Goal: Navigation & Orientation: Find specific page/section

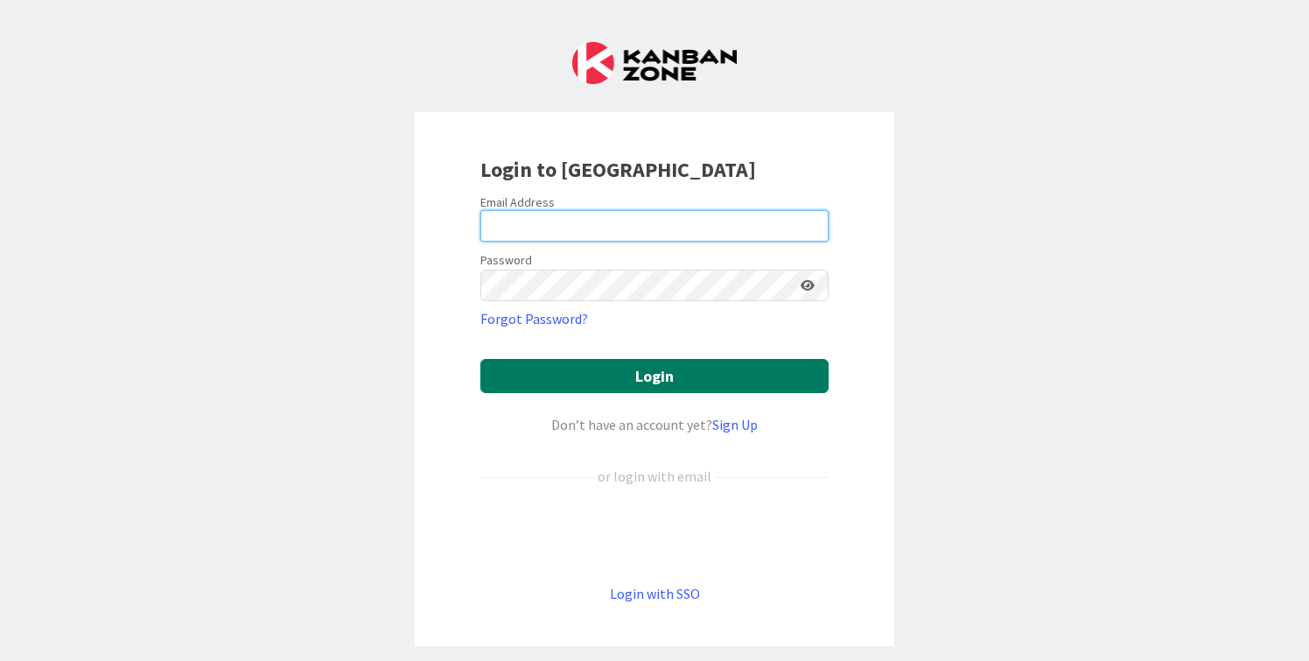
type input "[PERSON_NAME][EMAIL_ADDRESS][DOMAIN_NAME]"
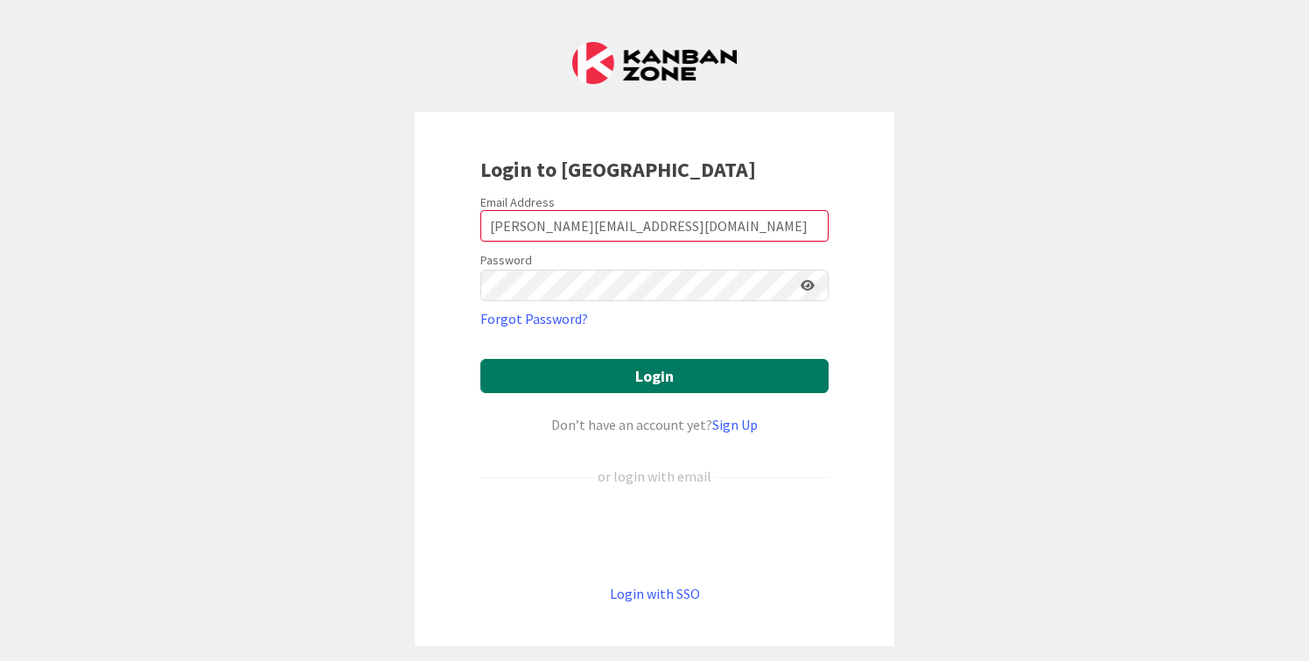
click at [566, 374] on button "Login" at bounding box center [654, 376] width 348 height 34
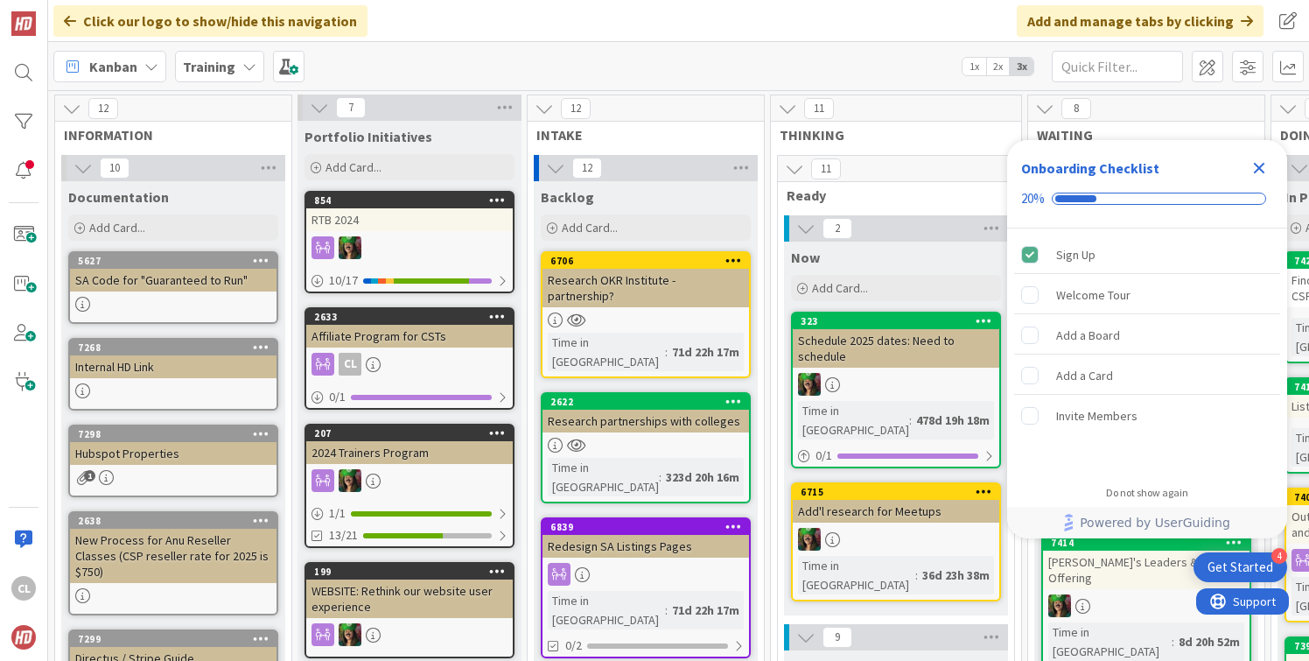
click at [219, 74] on b "Training" at bounding box center [209, 67] width 53 height 18
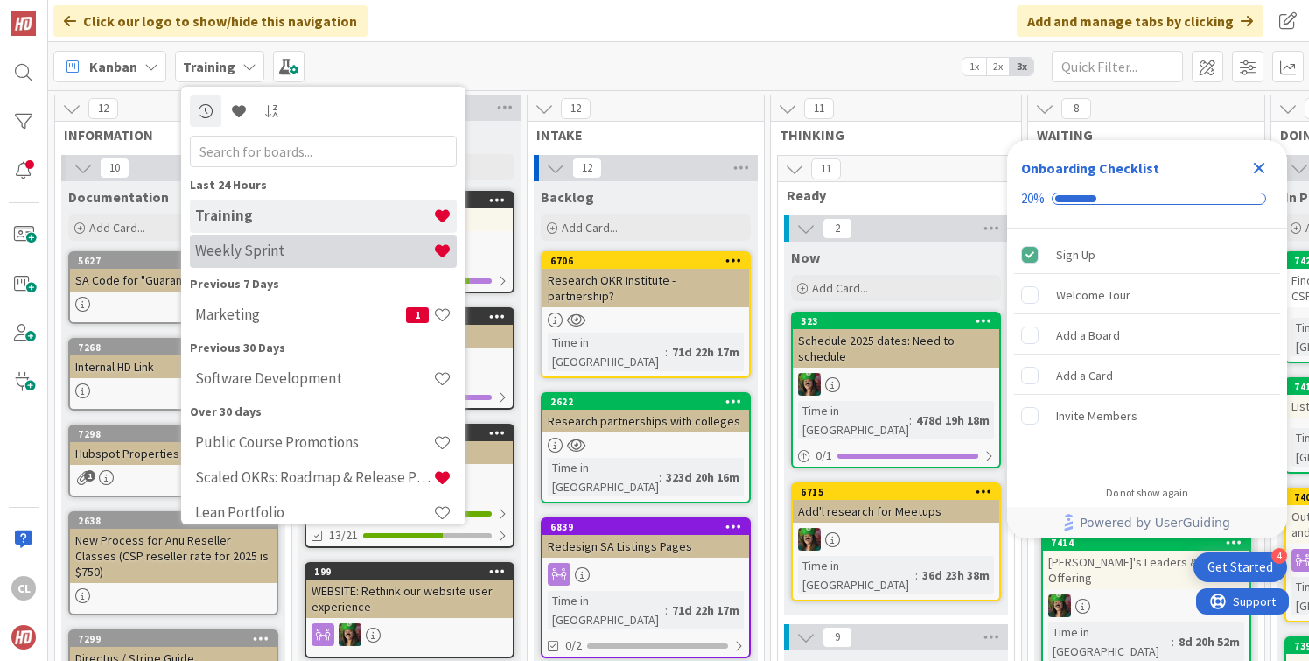
click at [295, 244] on h4 "Weekly Sprint" at bounding box center [314, 251] width 238 height 18
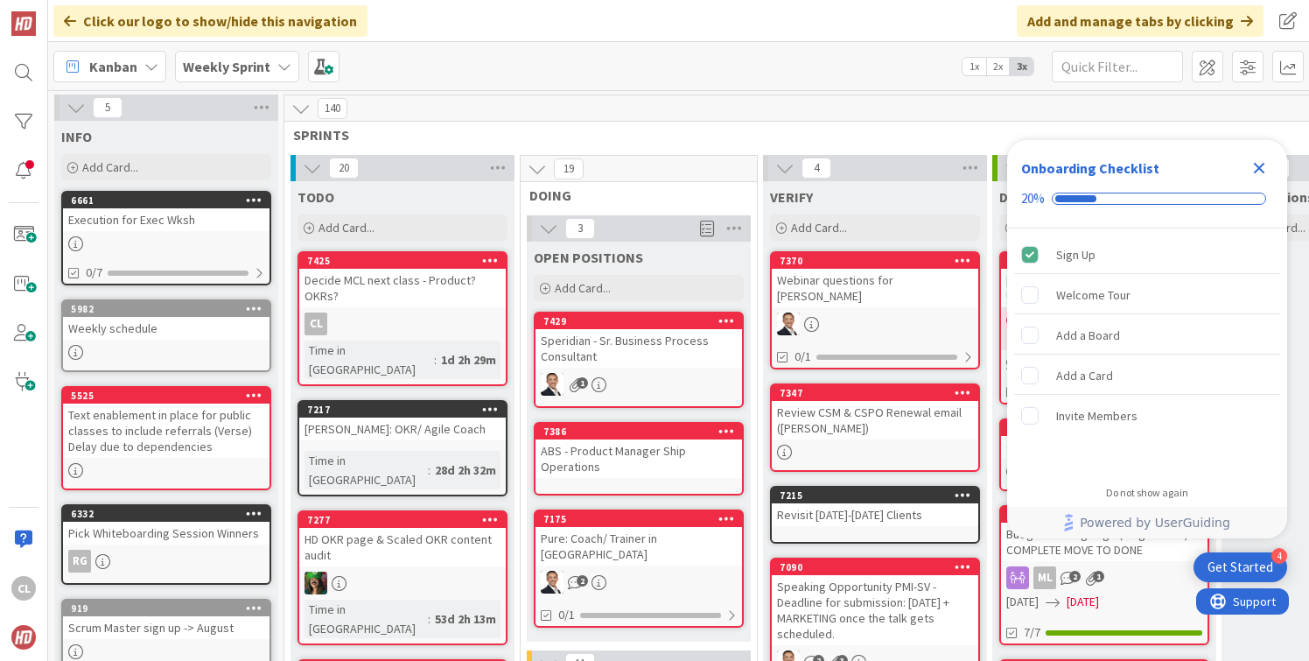
click at [251, 67] on b "Weekly Sprint" at bounding box center [227, 67] width 88 height 18
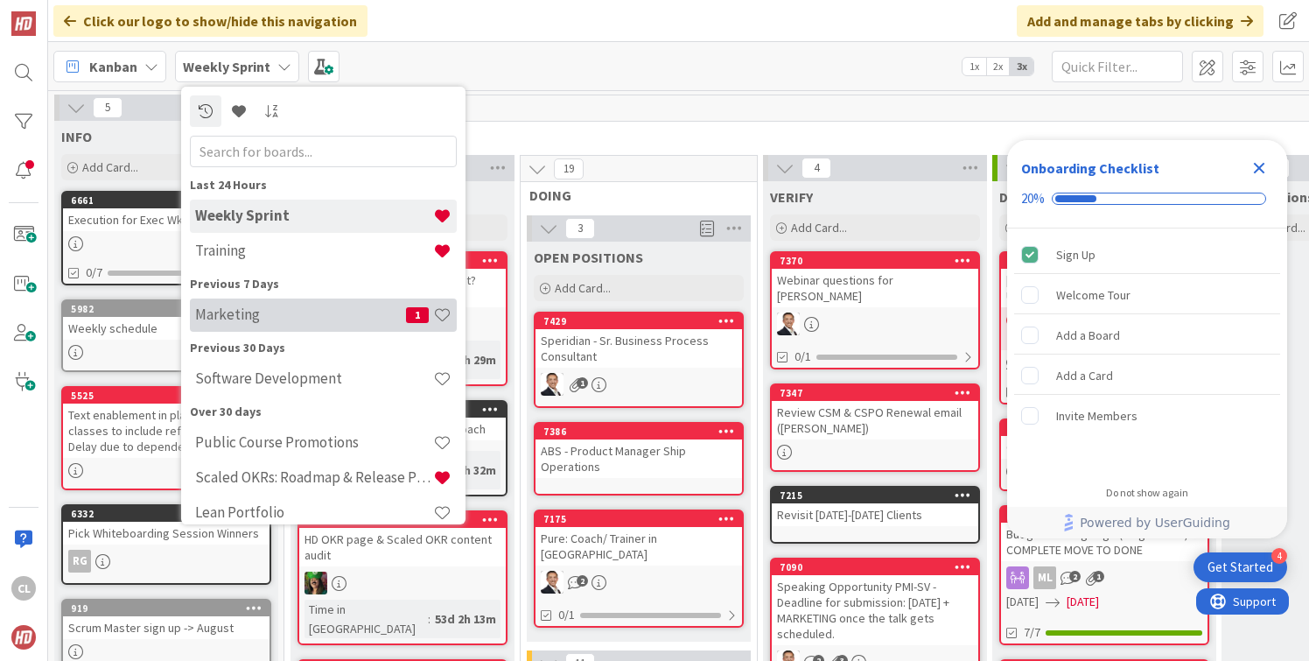
click at [249, 310] on h4 "Marketing" at bounding box center [300, 314] width 211 height 18
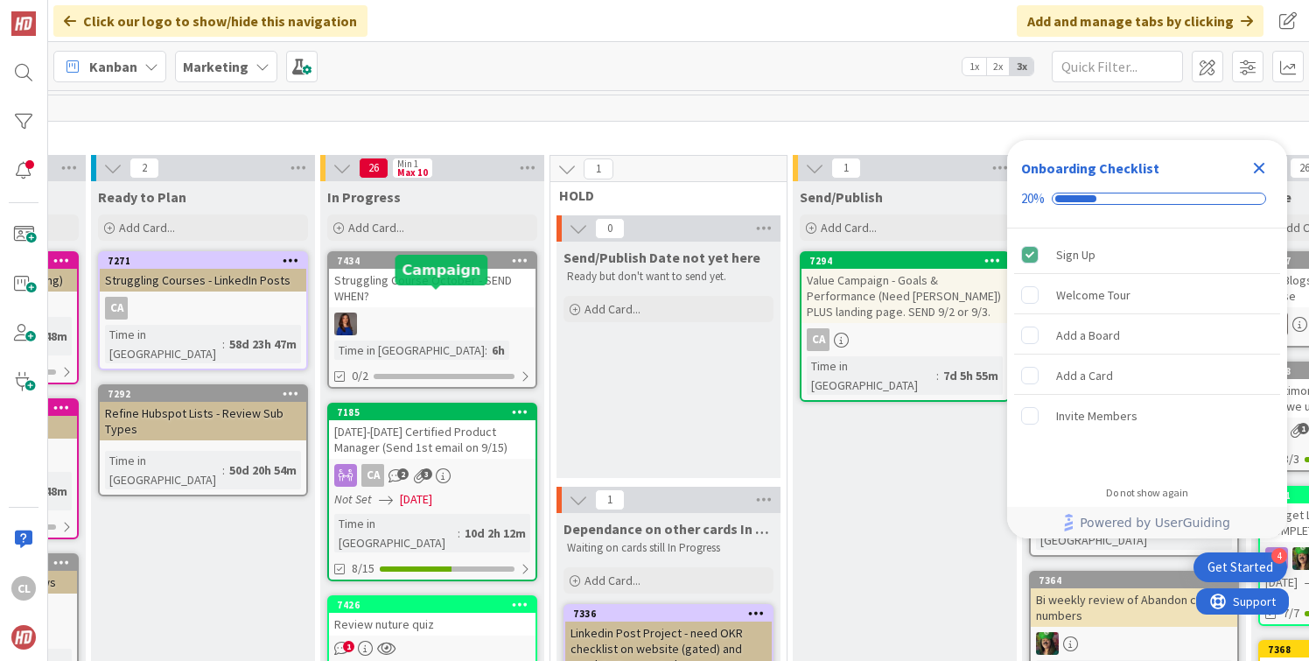
scroll to position [1140, 443]
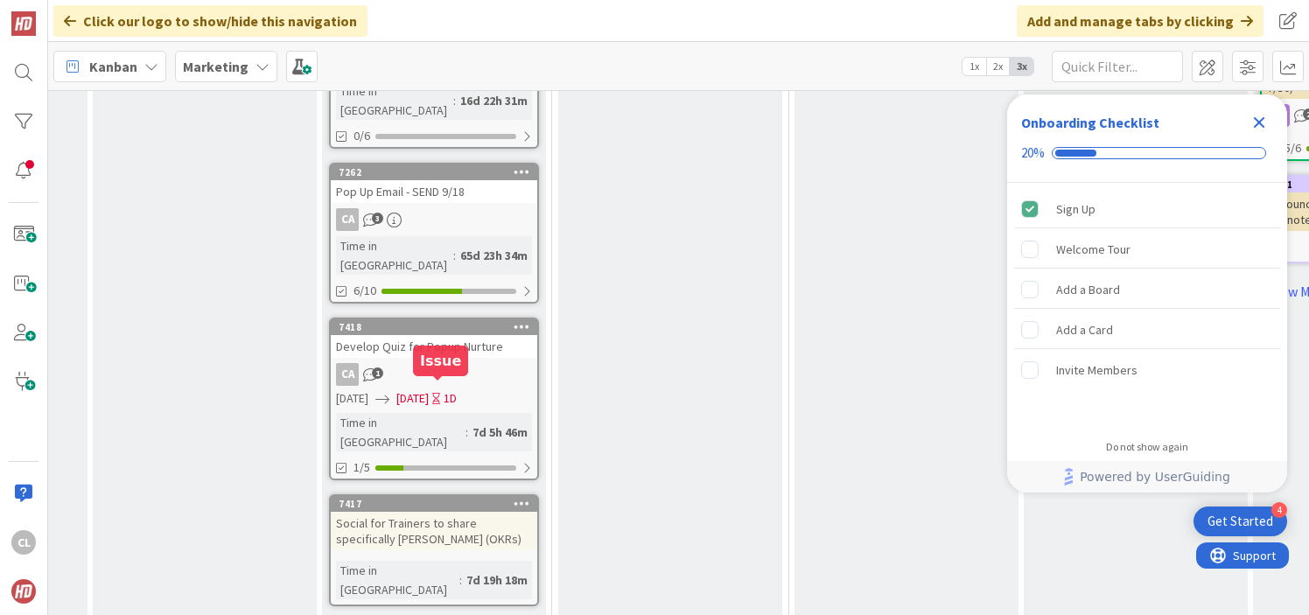
scroll to position [1210, 441]
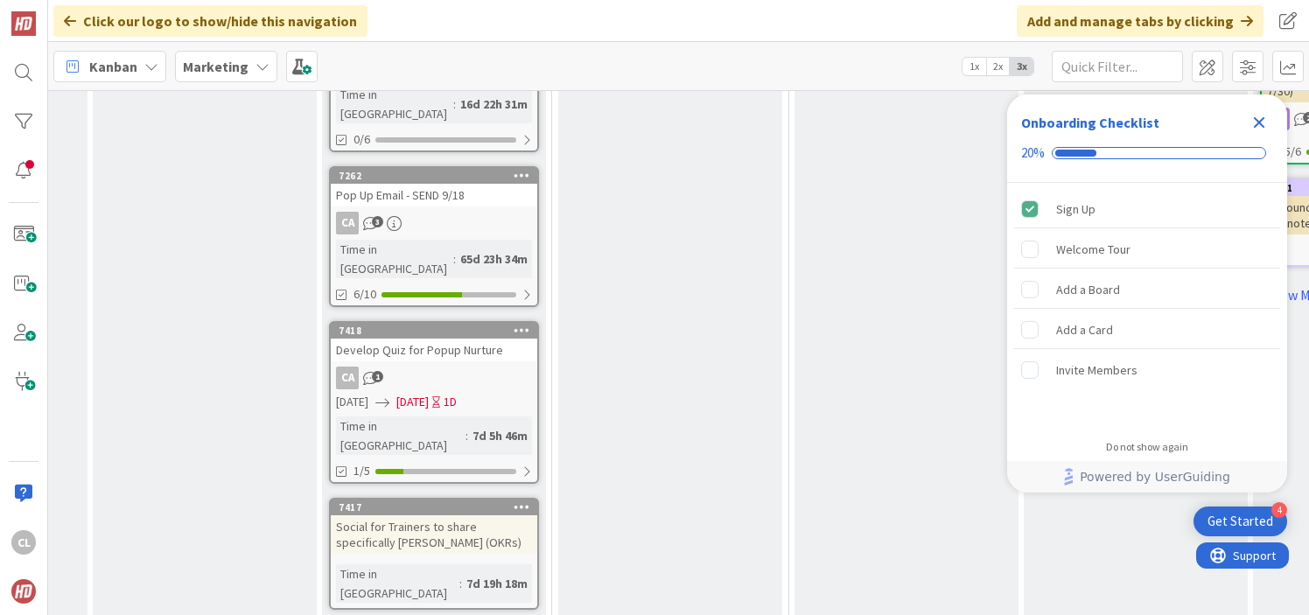
click at [410, 515] on div "Social for Trainers to share specifically Natalie (OKRs)" at bounding box center [434, 534] width 207 height 39
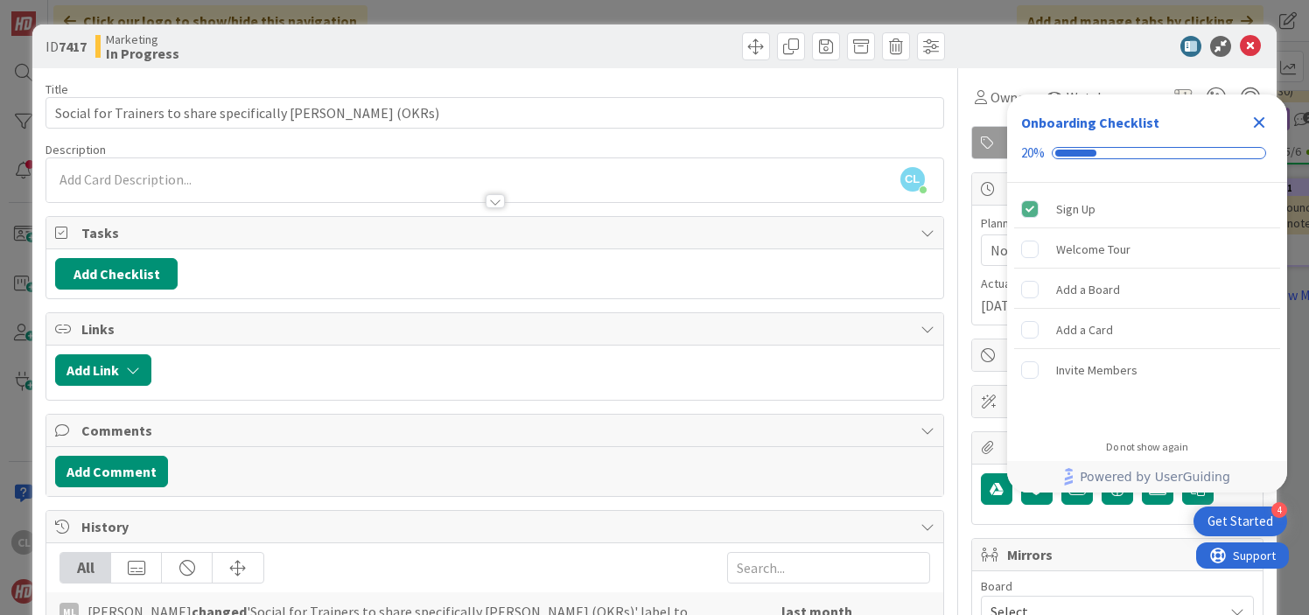
click at [1259, 116] on icon "Close Checklist" at bounding box center [1259, 122] width 21 height 21
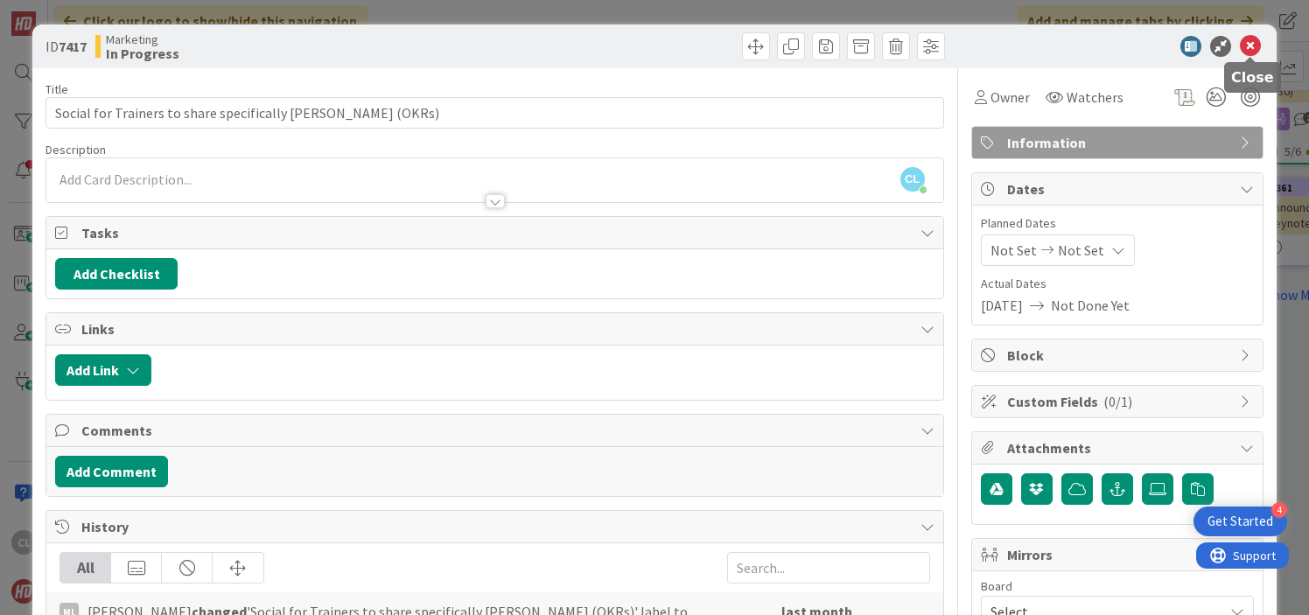
click at [1249, 47] on icon at bounding box center [1250, 46] width 21 height 21
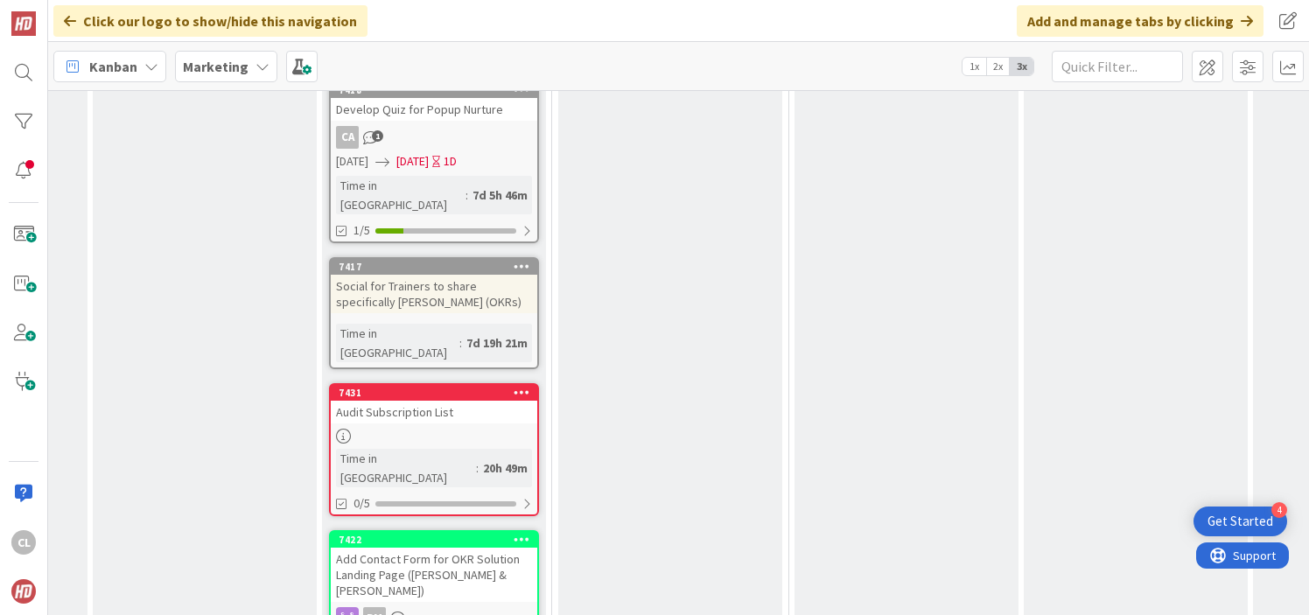
scroll to position [1456, 441]
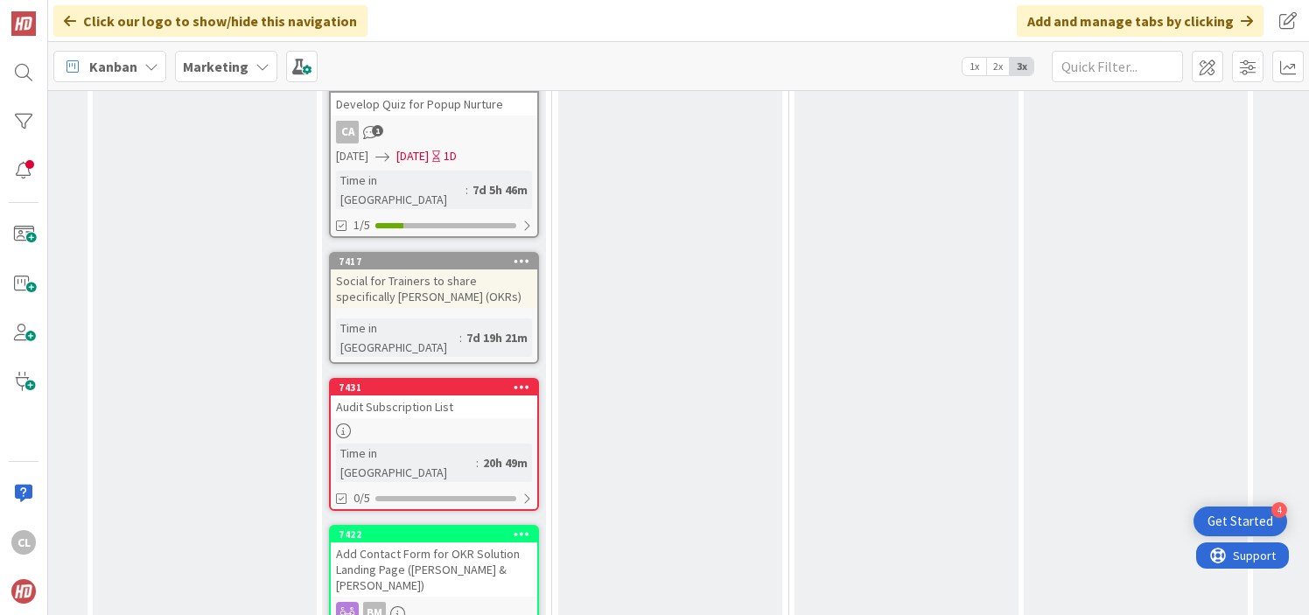
click at [438, 396] on div "Audit Subscription List" at bounding box center [434, 407] width 207 height 23
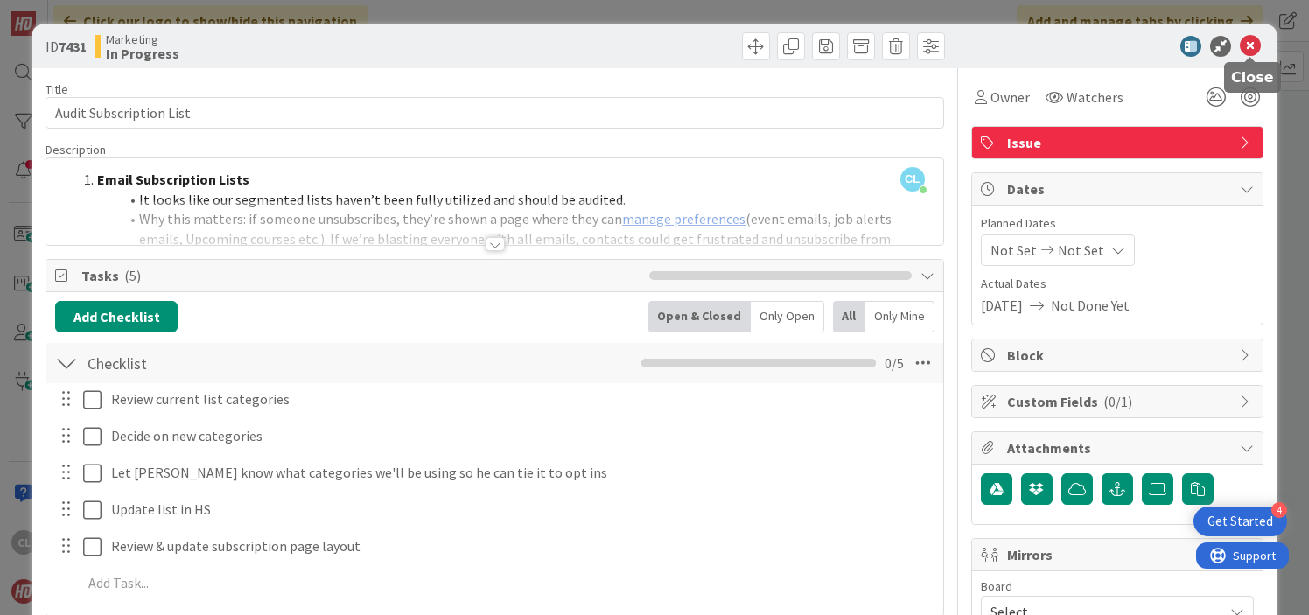
click at [1251, 43] on icon at bounding box center [1250, 46] width 21 height 21
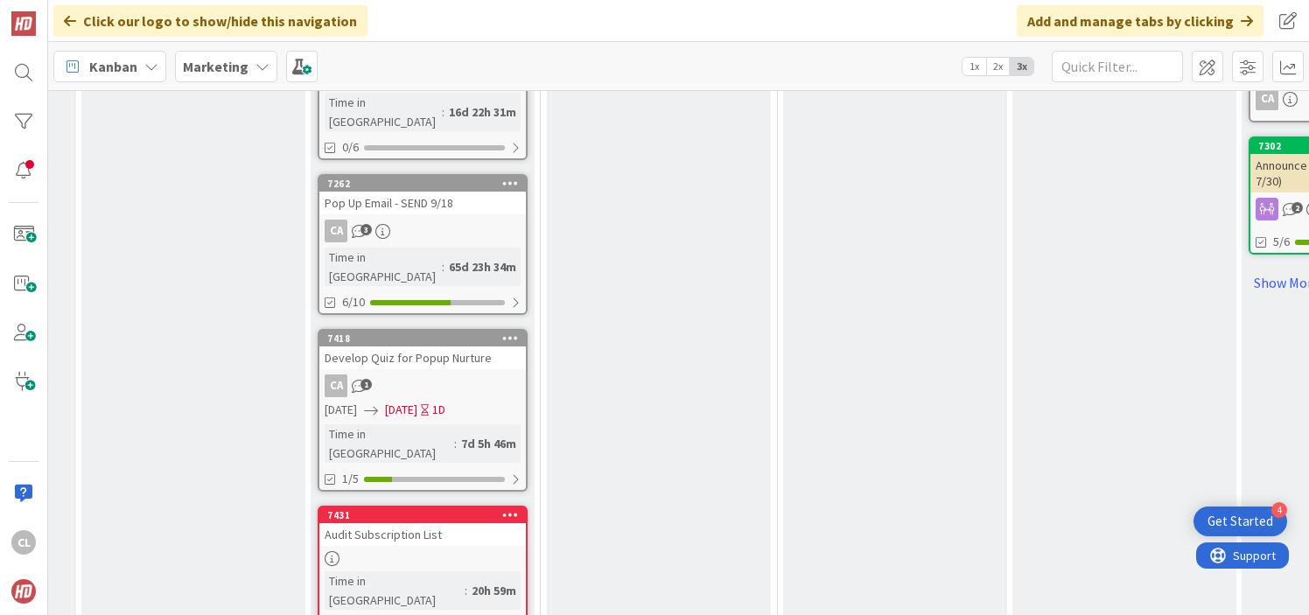
scroll to position [1206, 452]
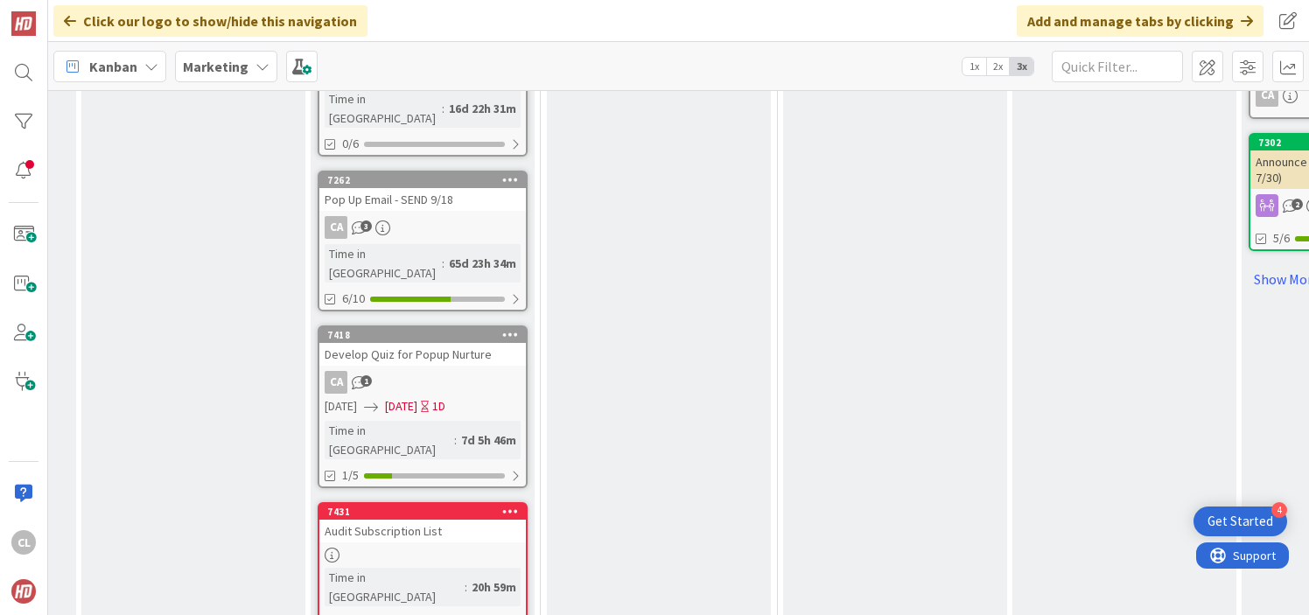
click at [387, 520] on div "Audit Subscription List" at bounding box center [422, 531] width 207 height 23
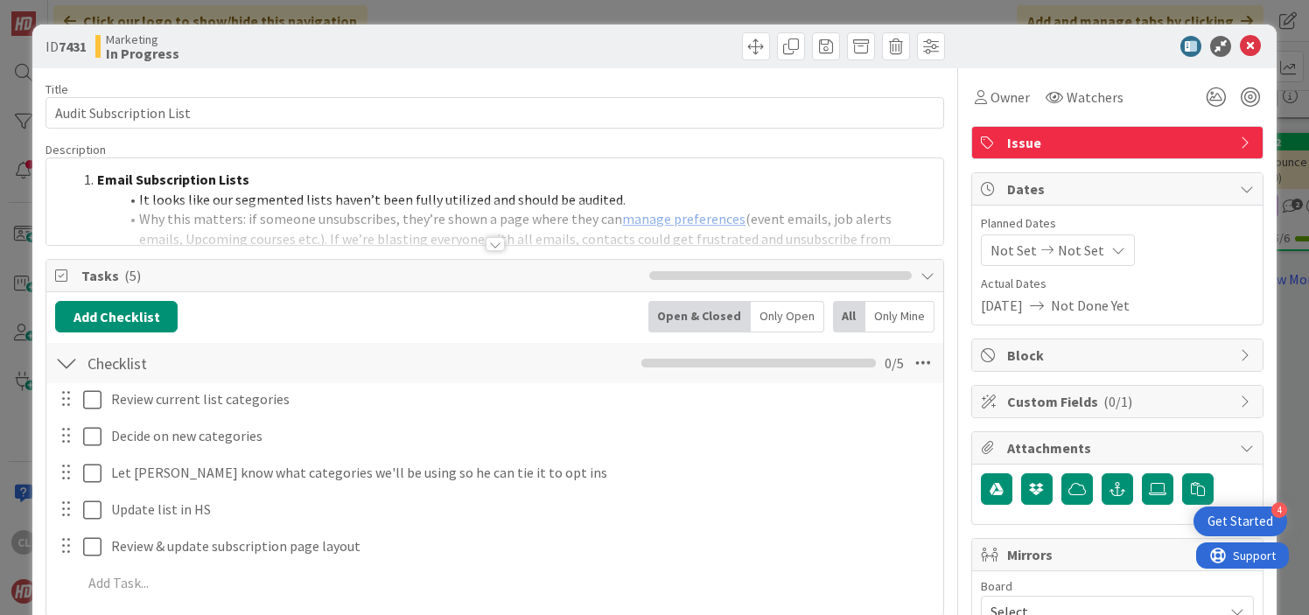
click at [465, 235] on div at bounding box center [494, 222] width 896 height 45
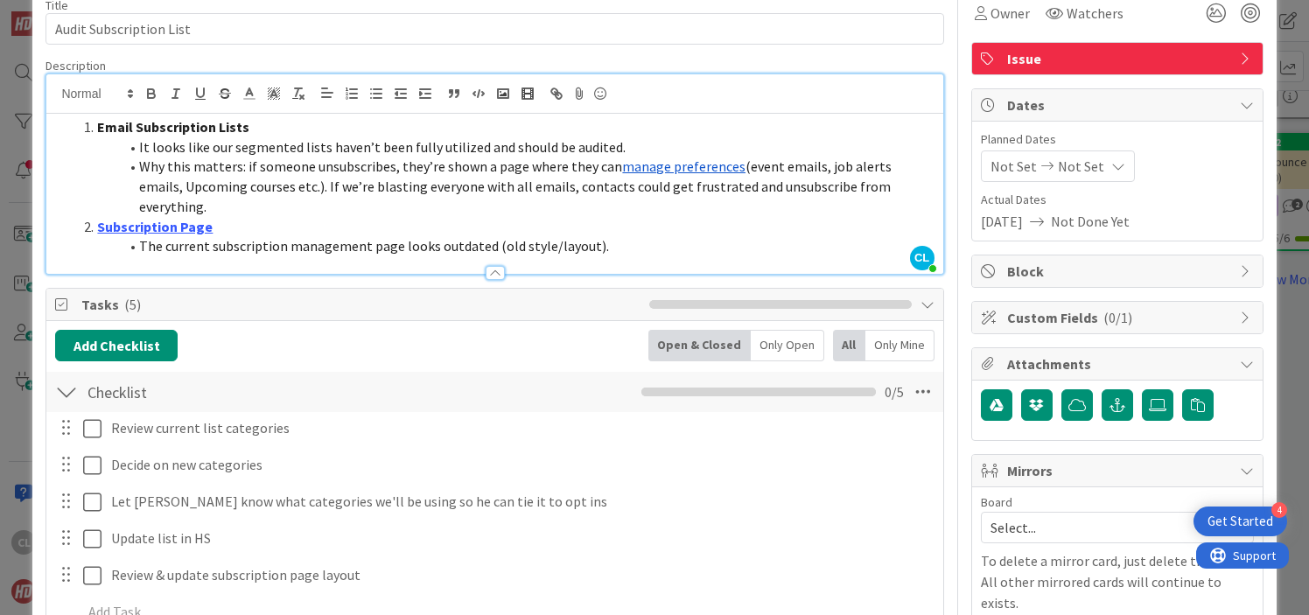
scroll to position [83, 0]
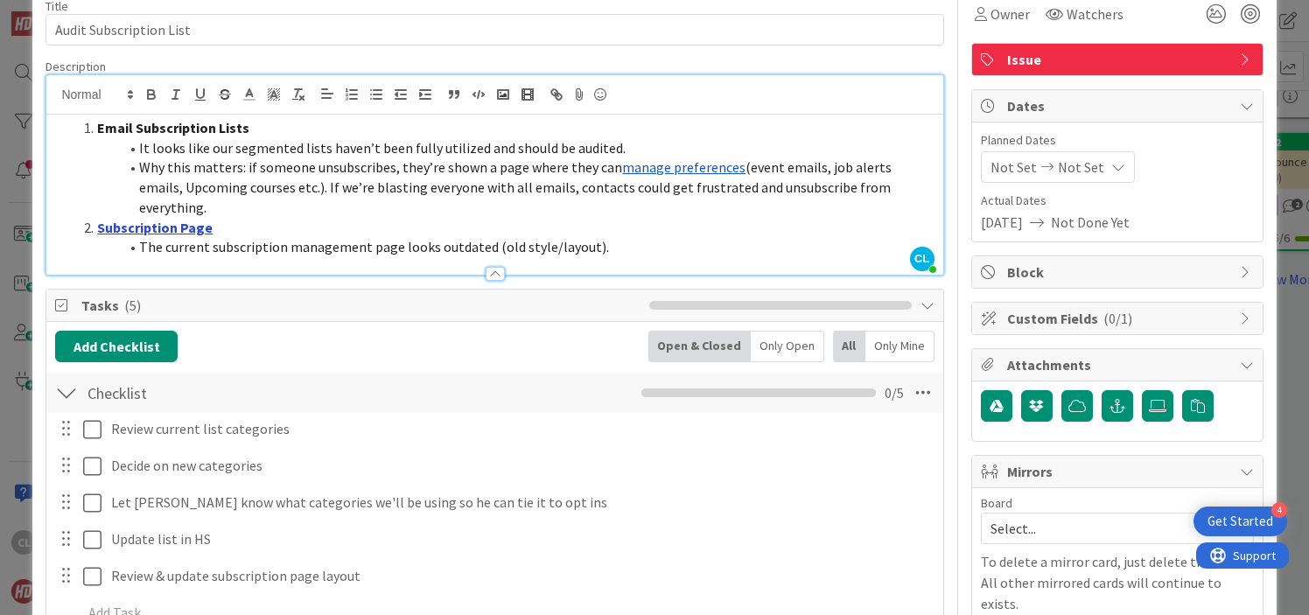
click at [178, 219] on link "Subscription Page" at bounding box center [155, 228] width 116 height 18
click at [446, 238] on span "The current subscription management page looks outdated (old style/layout)." at bounding box center [374, 247] width 470 height 18
click at [181, 219] on link "Subscription Page" at bounding box center [155, 228] width 116 height 18
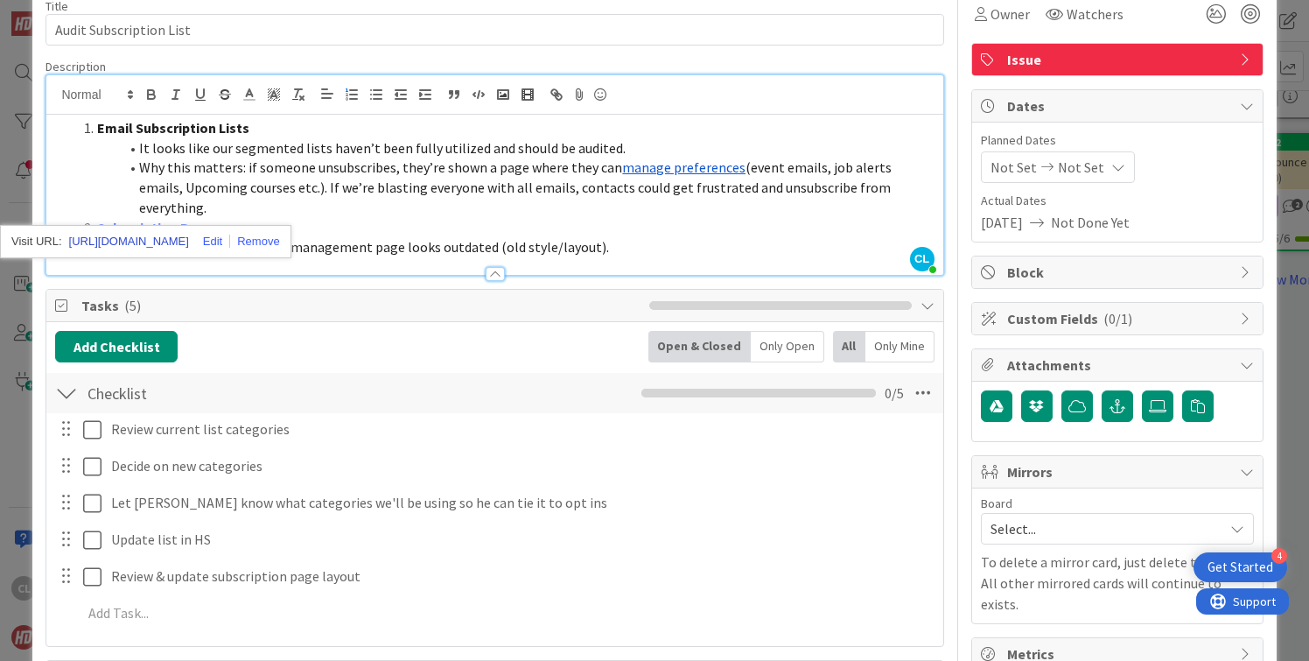
click at [142, 242] on link "https://email.hyperdriveagile.com/hs/preferences-center/en/page?data=W2nXS-N30h…" at bounding box center [129, 241] width 120 height 23
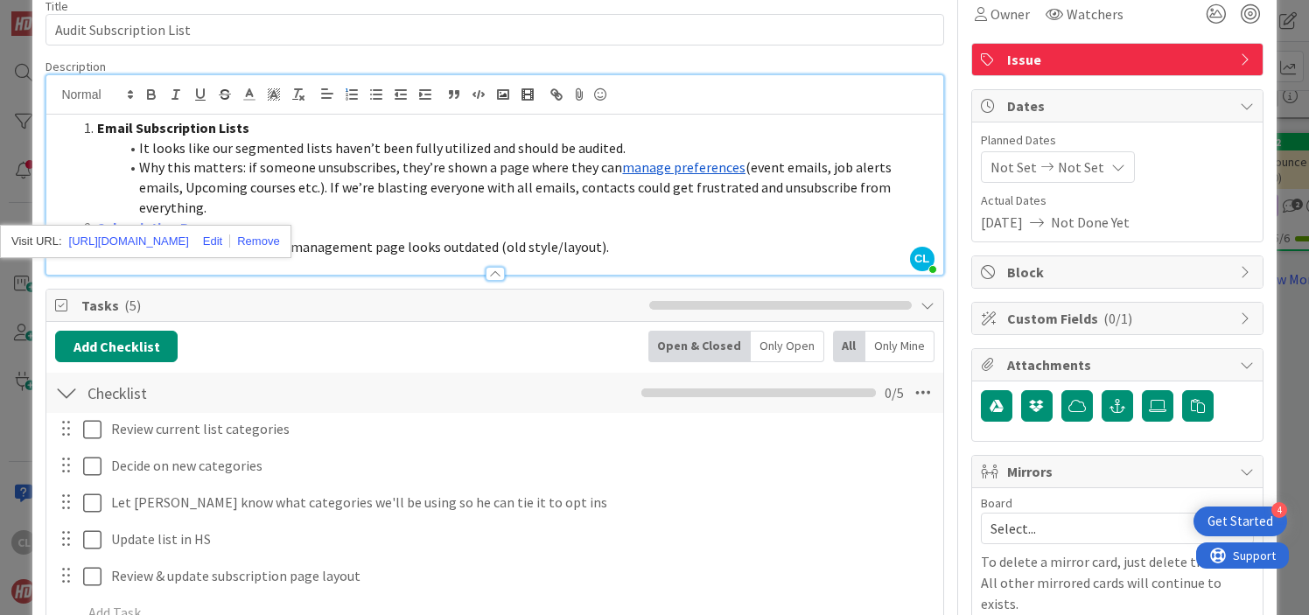
scroll to position [0, 0]
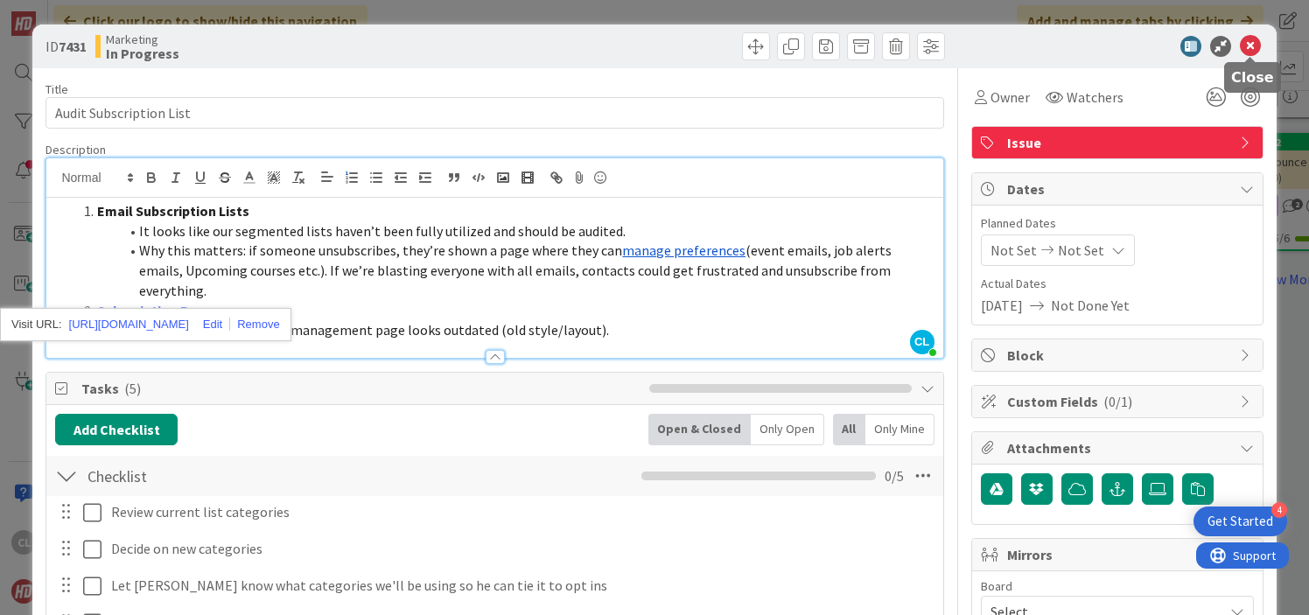
click at [1257, 42] on icon at bounding box center [1250, 46] width 21 height 21
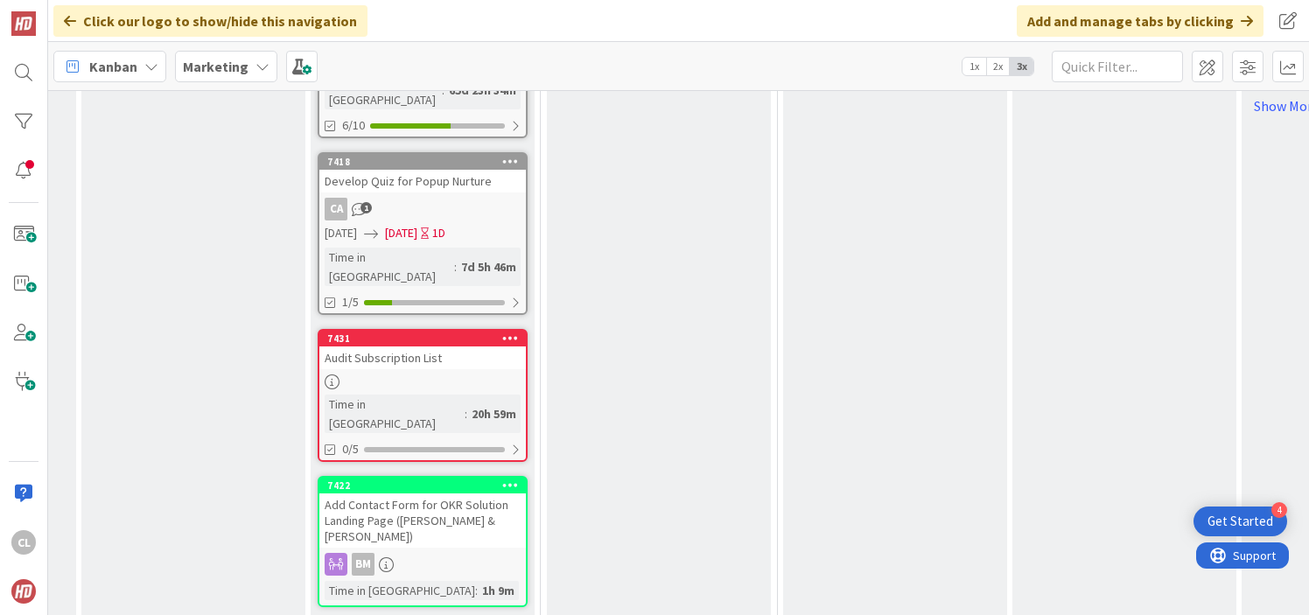
scroll to position [1370, 452]
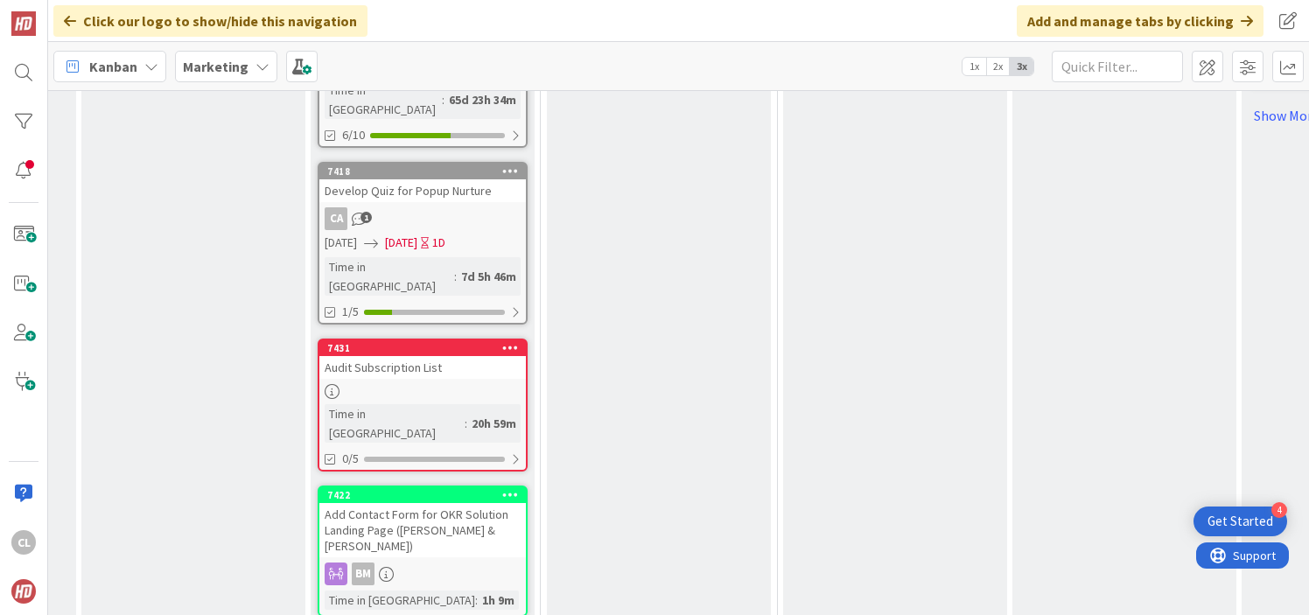
click at [422, 503] on div "Add Contact Form for OKR Solution Landing Page (Brittany & Scott)" at bounding box center [422, 530] width 207 height 54
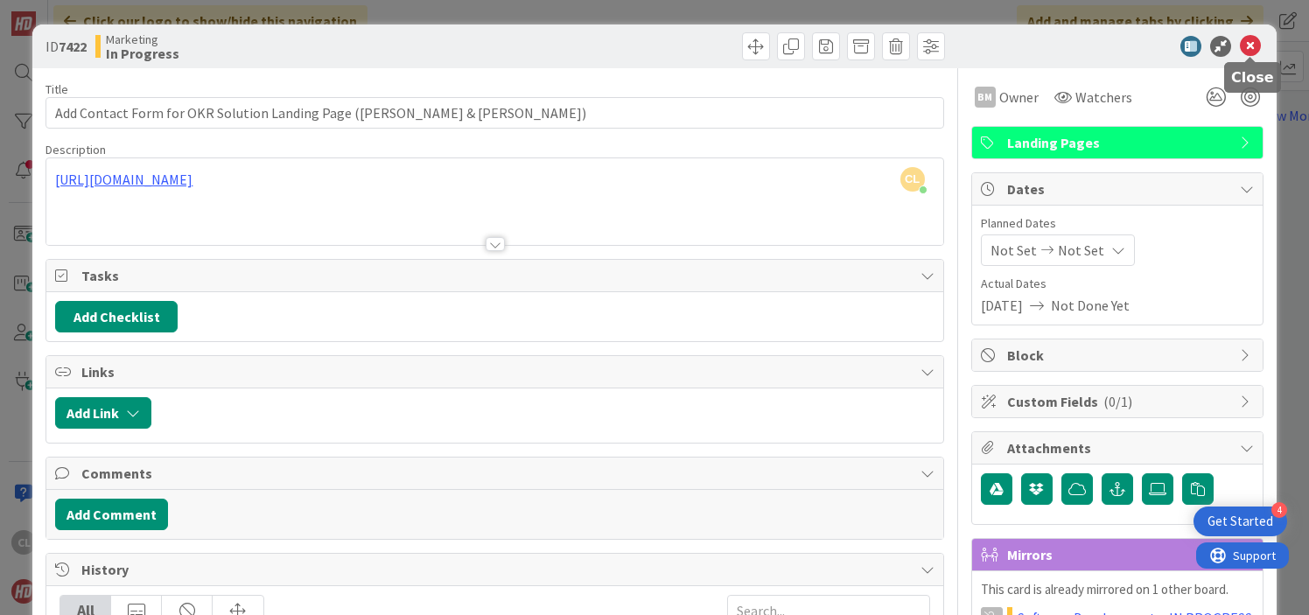
click at [1251, 44] on icon at bounding box center [1250, 46] width 21 height 21
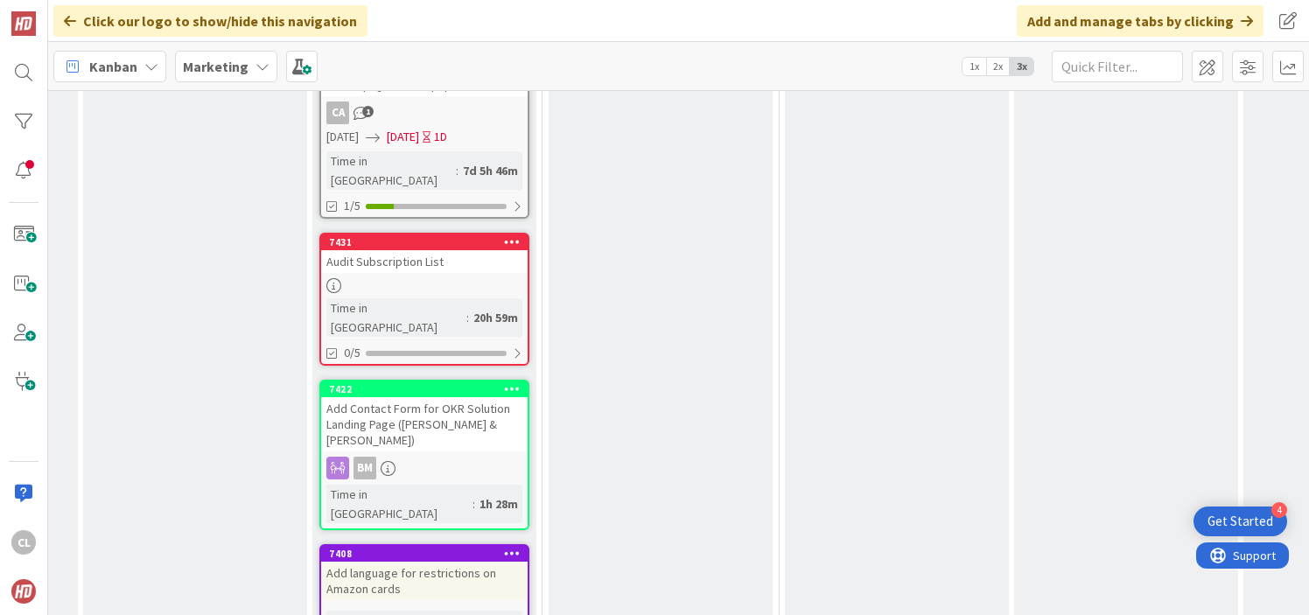
click at [439, 562] on div "Add language for restrictions on Amazon cards" at bounding box center [424, 581] width 207 height 39
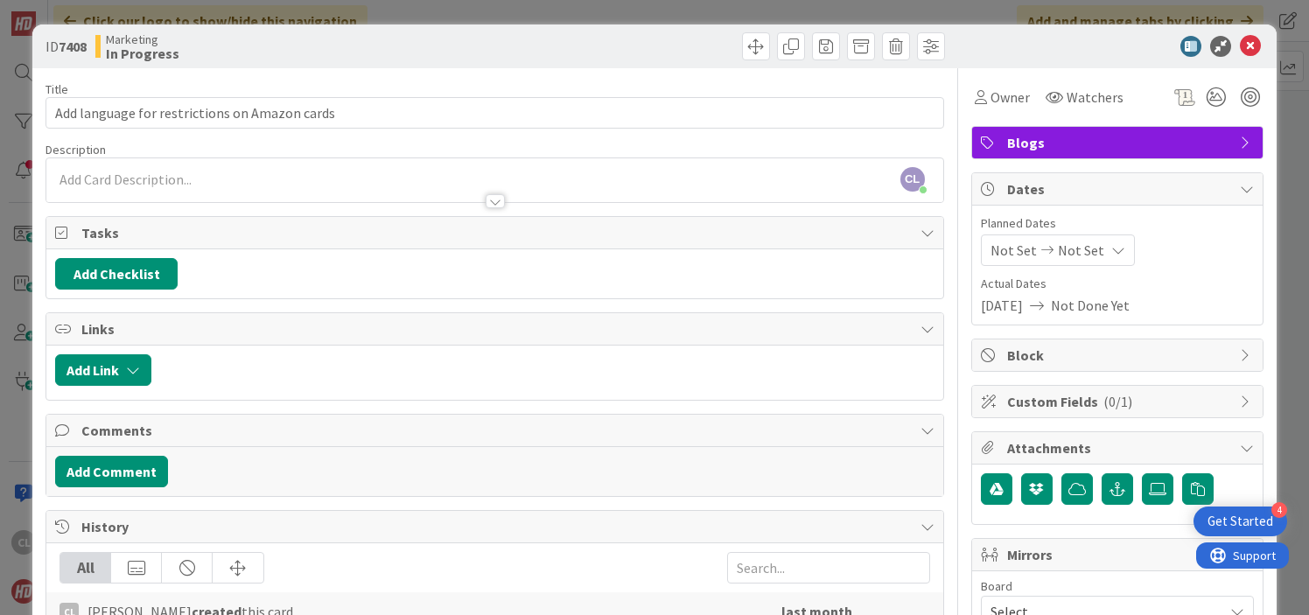
click at [229, 190] on div at bounding box center [494, 193] width 896 height 18
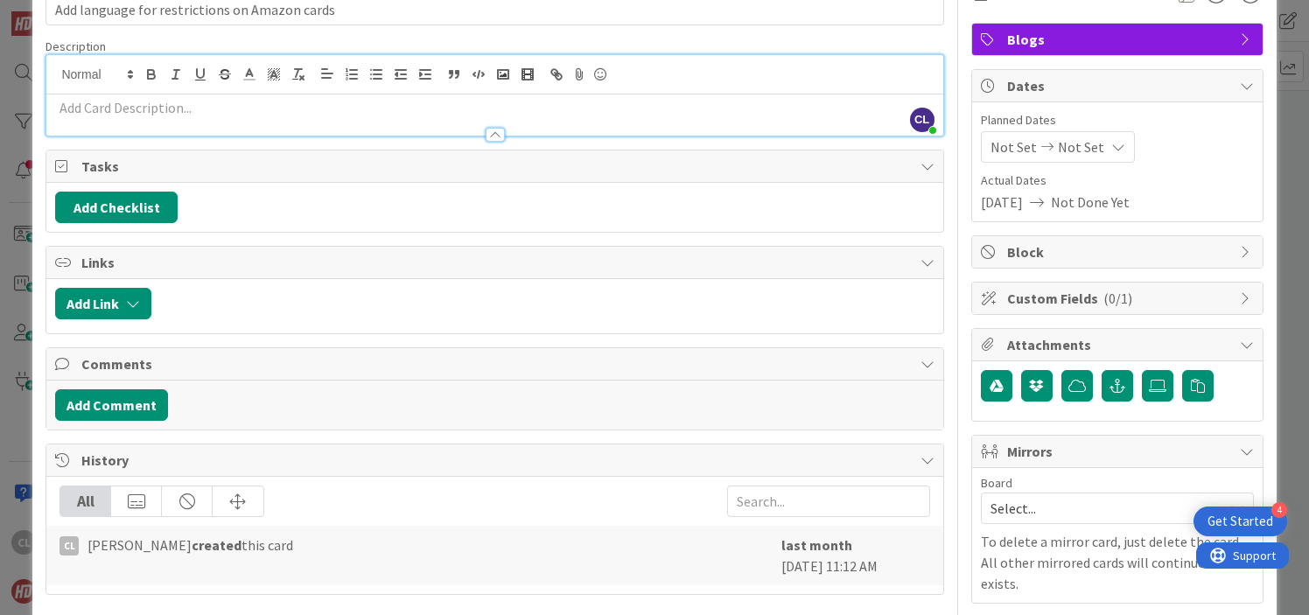
scroll to position [96, 0]
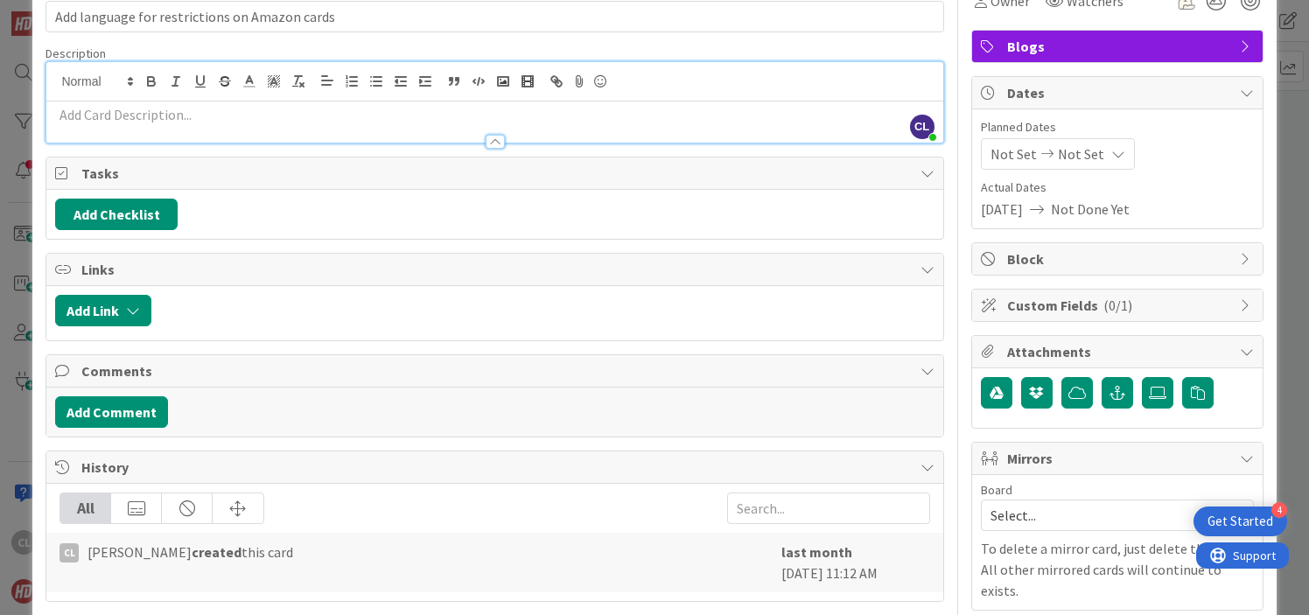
click at [202, 119] on p at bounding box center [494, 115] width 879 height 20
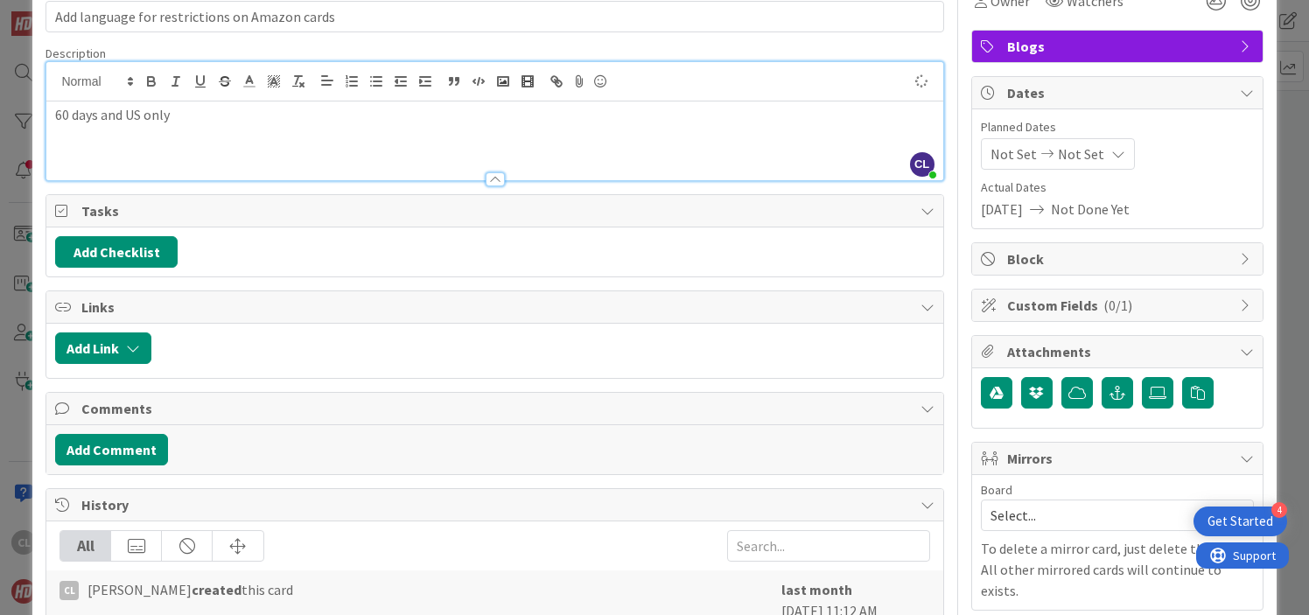
click at [345, 187] on div "Title 45 / 128 Add language for restrictions on Amazon cards Description CL Cam…" at bounding box center [495, 314] width 898 height 685
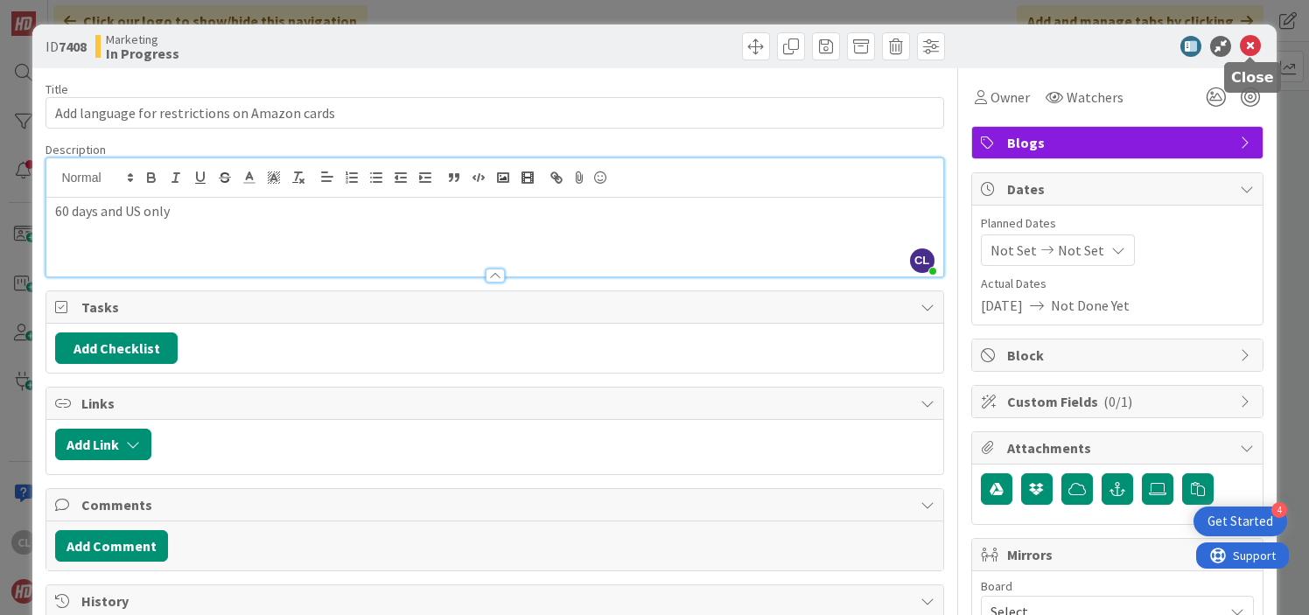
click at [1251, 45] on icon at bounding box center [1250, 46] width 21 height 21
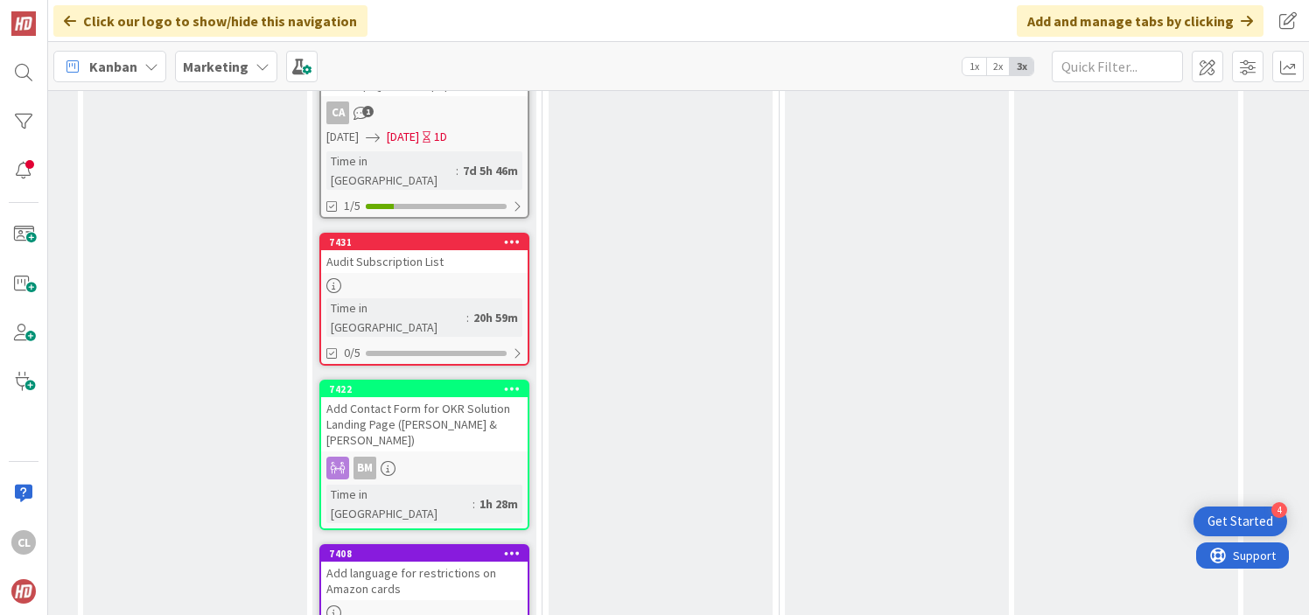
click at [394, 562] on div "Add language for restrictions on Amazon cards" at bounding box center [424, 581] width 207 height 39
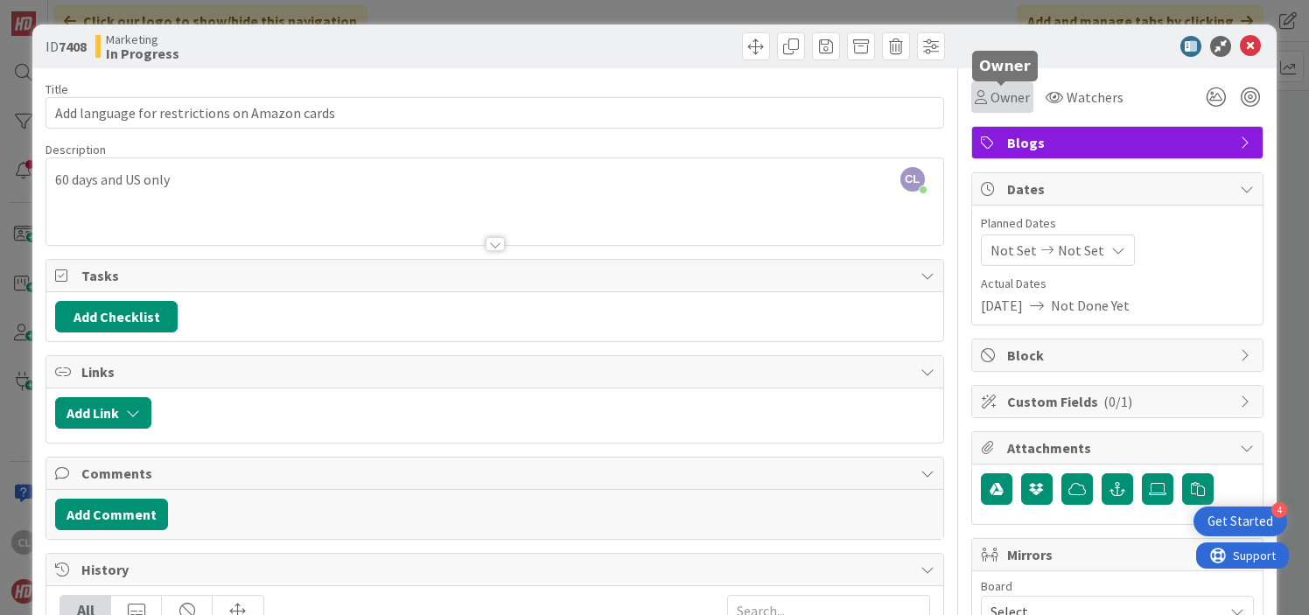
click at [1010, 95] on span "Owner" at bounding box center [1010, 97] width 39 height 21
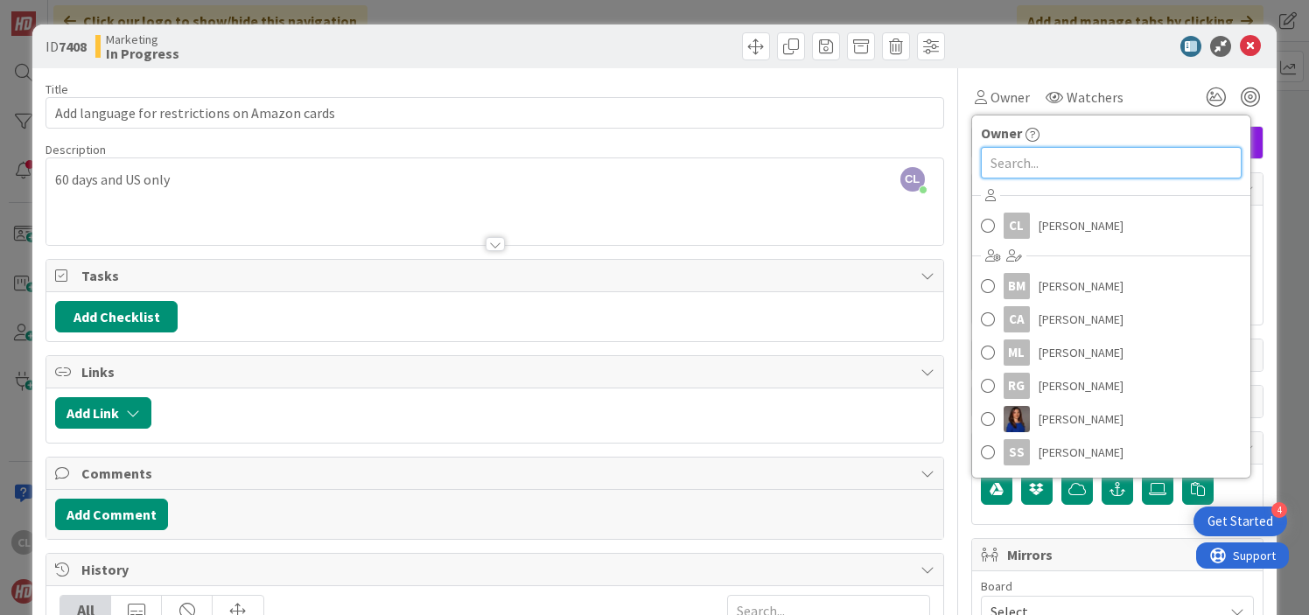
click at [1020, 177] on input "text" at bounding box center [1111, 163] width 261 height 32
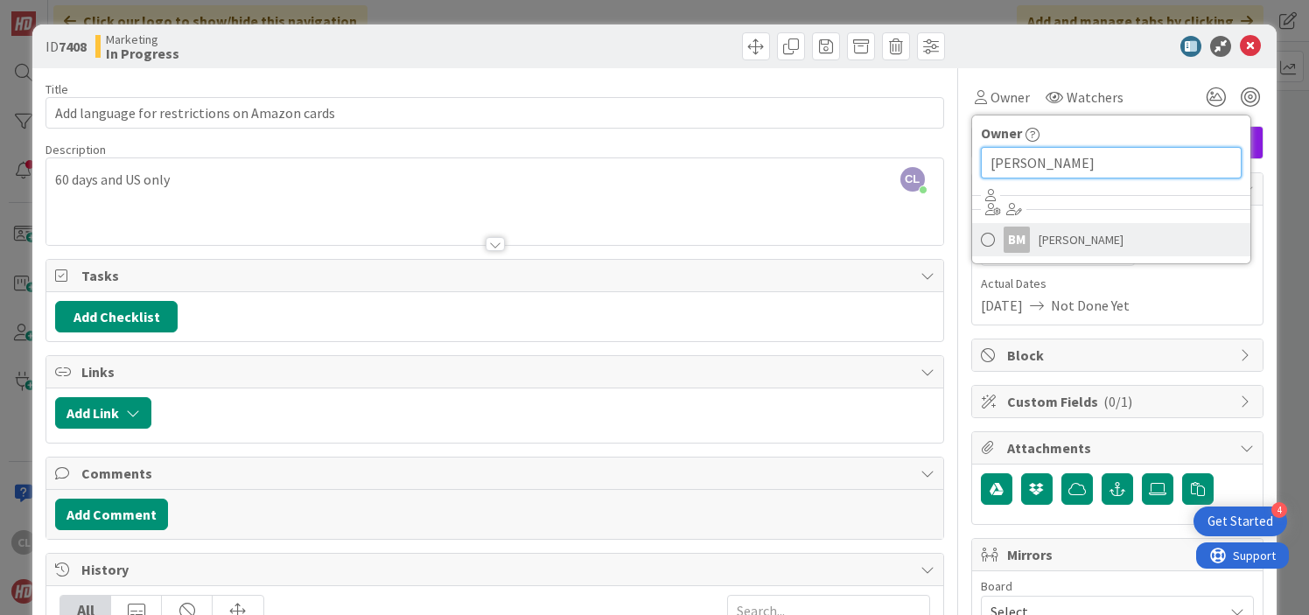
type input "britt"
click at [1065, 240] on span "Brittany Mash" at bounding box center [1081, 240] width 85 height 26
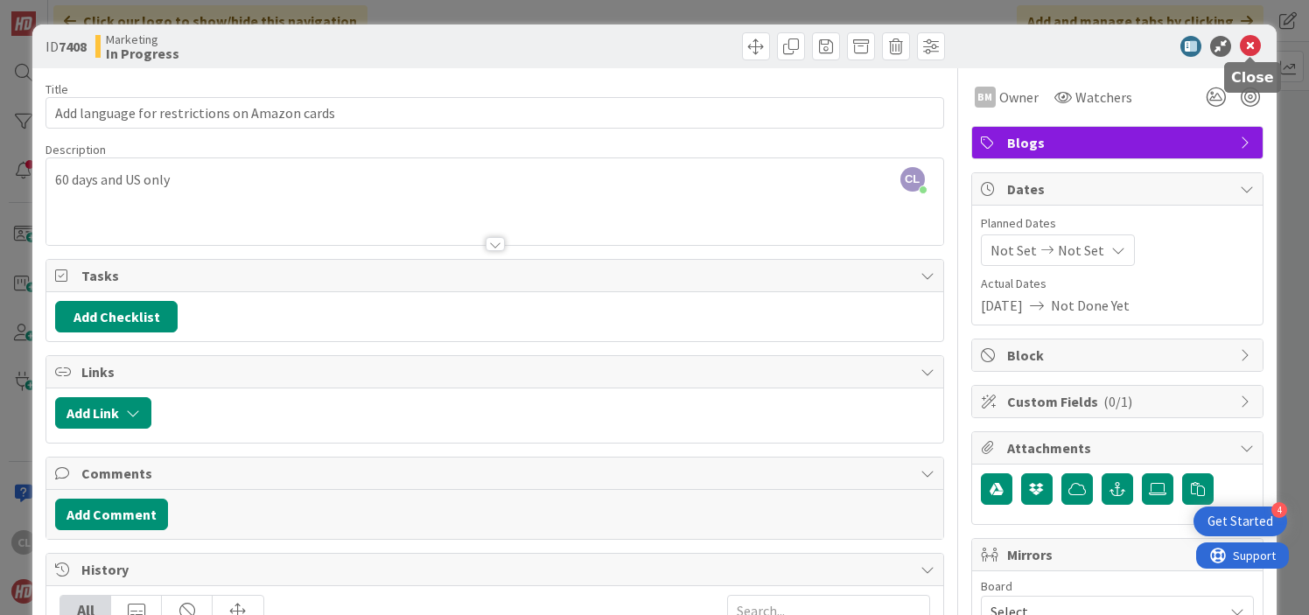
click at [1252, 54] on icon at bounding box center [1250, 46] width 21 height 21
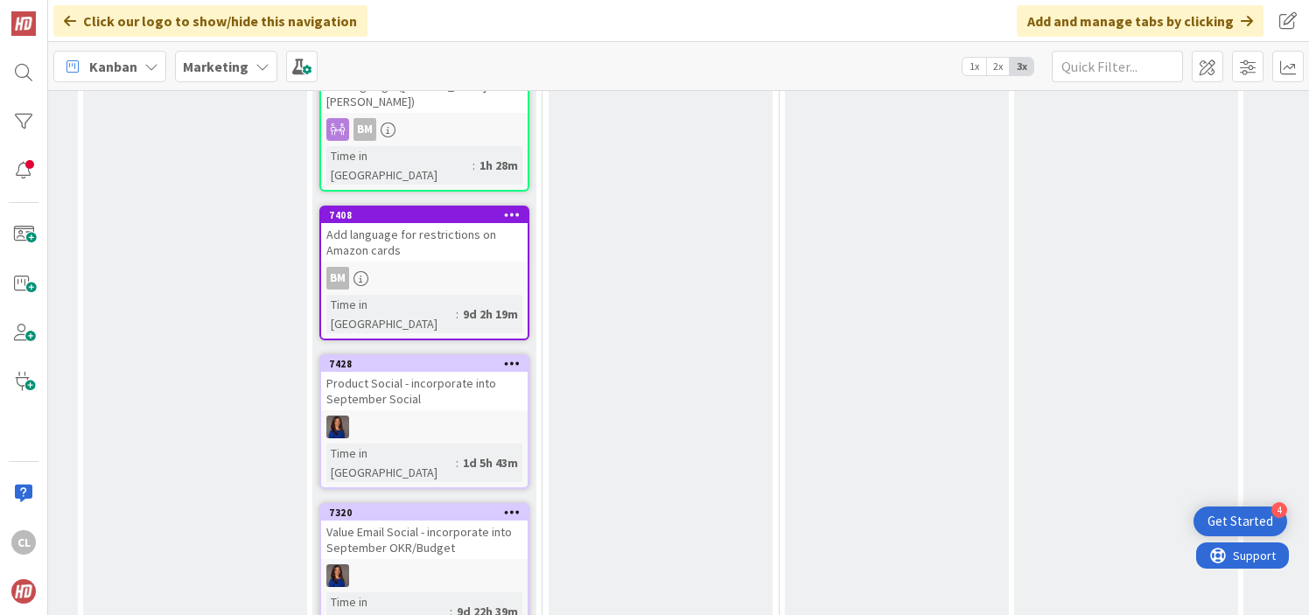
scroll to position [1817, 451]
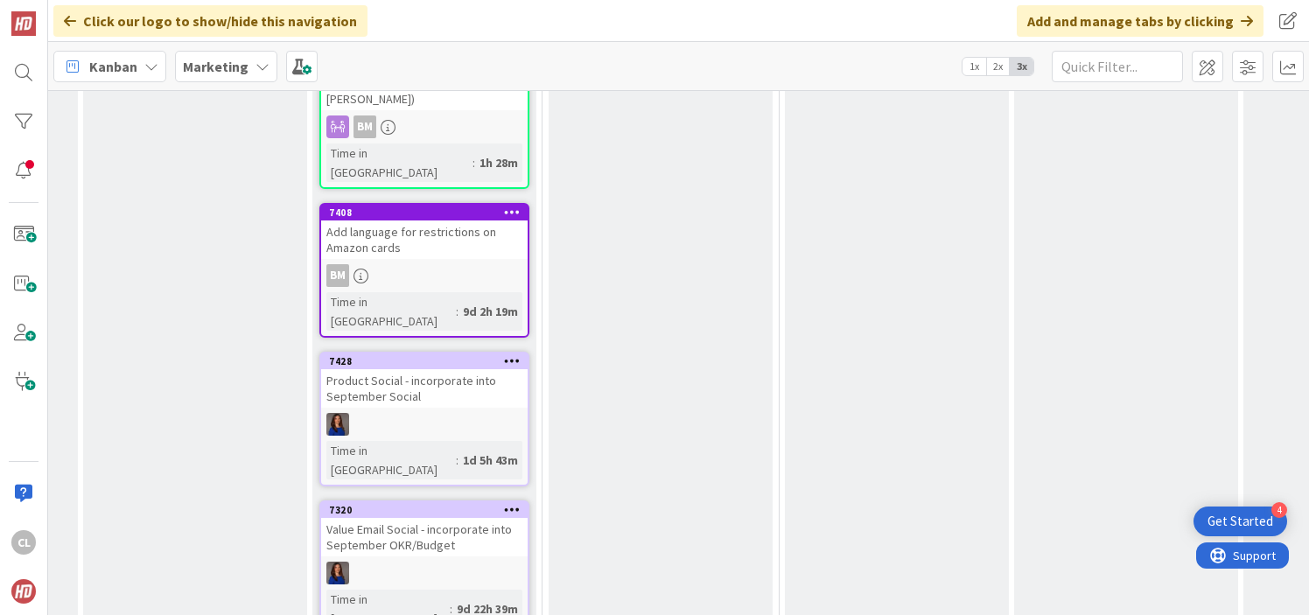
click at [431, 518] on div "Value Email Social - incorporate into September OKR/Budget" at bounding box center [424, 537] width 207 height 39
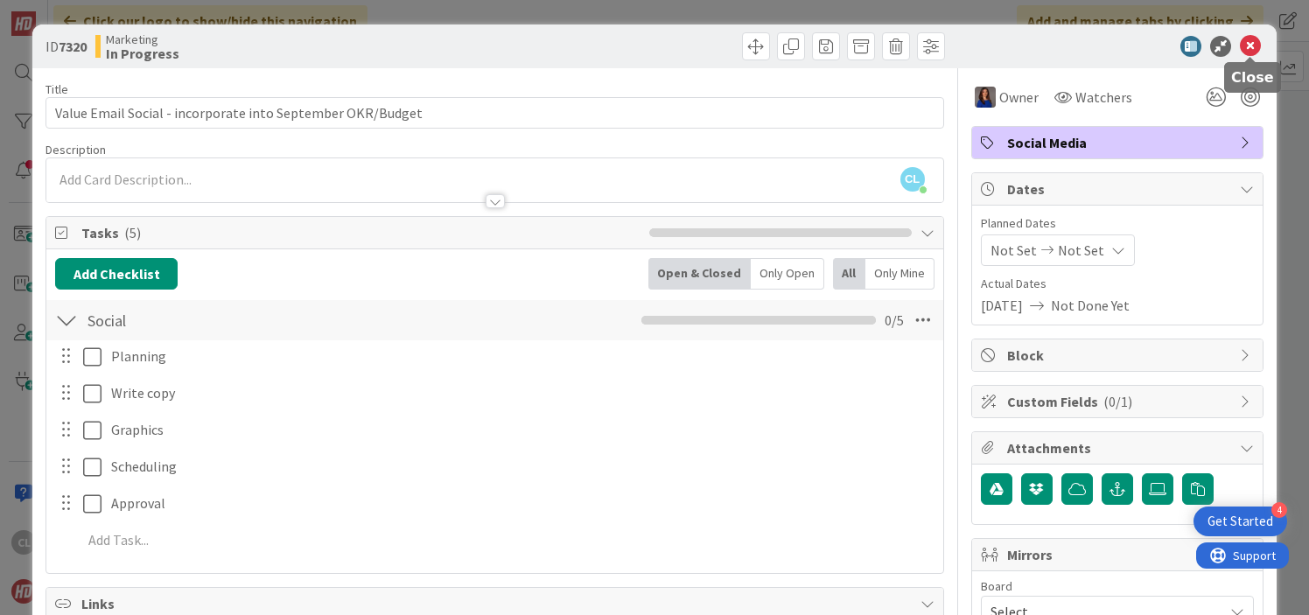
click at [1251, 46] on icon at bounding box center [1250, 46] width 21 height 21
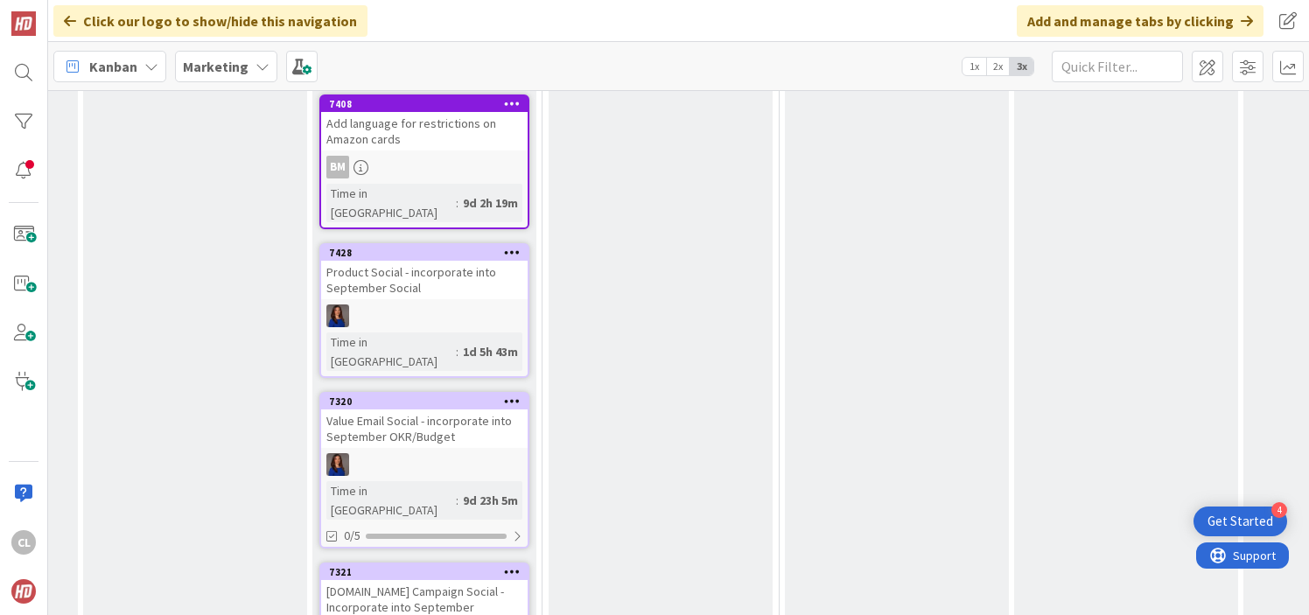
scroll to position [1920, 451]
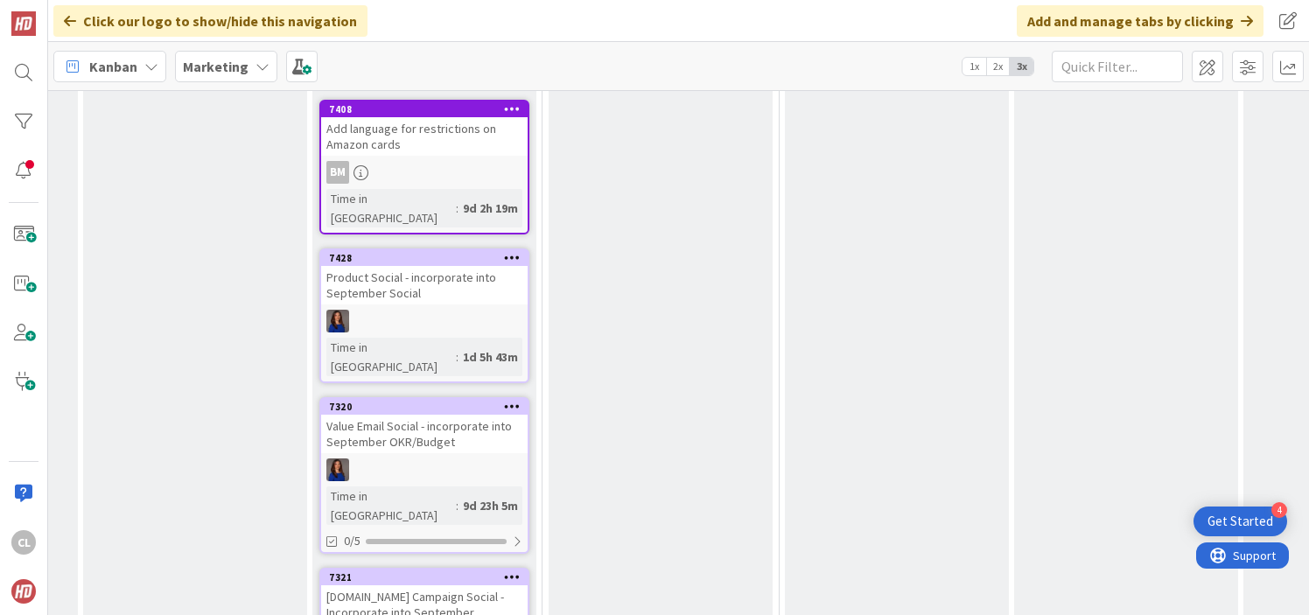
click at [438, 585] on div "Profit.co Campaign Social - Incorporate into September" at bounding box center [424, 604] width 207 height 39
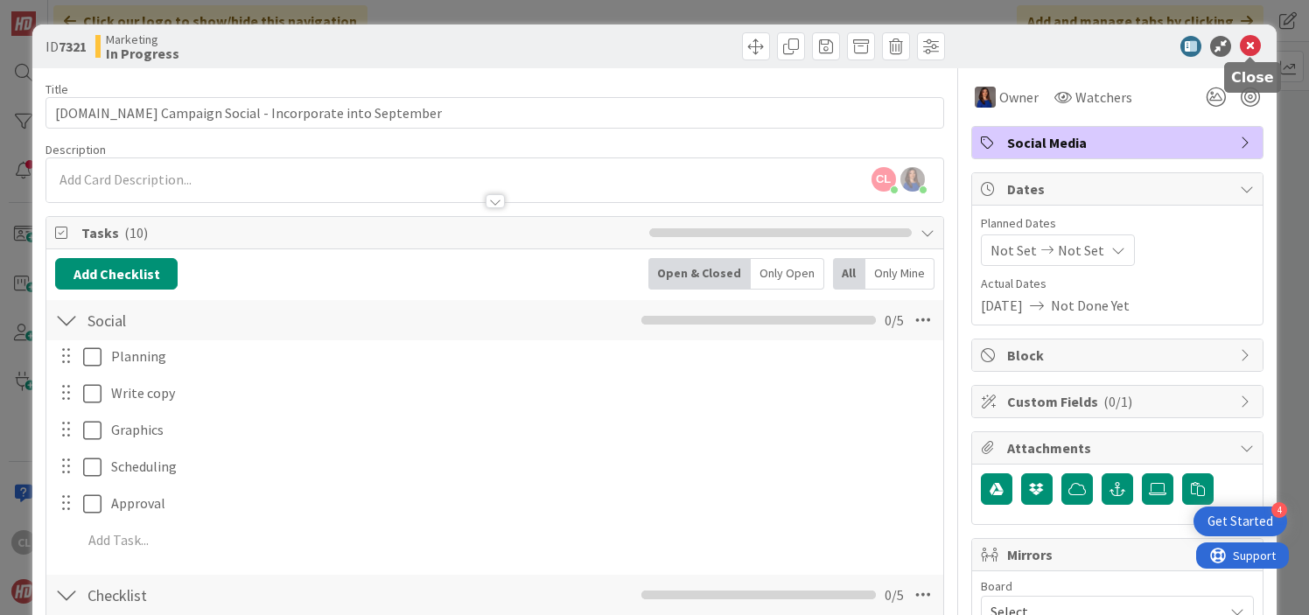
click at [1257, 42] on icon at bounding box center [1250, 46] width 21 height 21
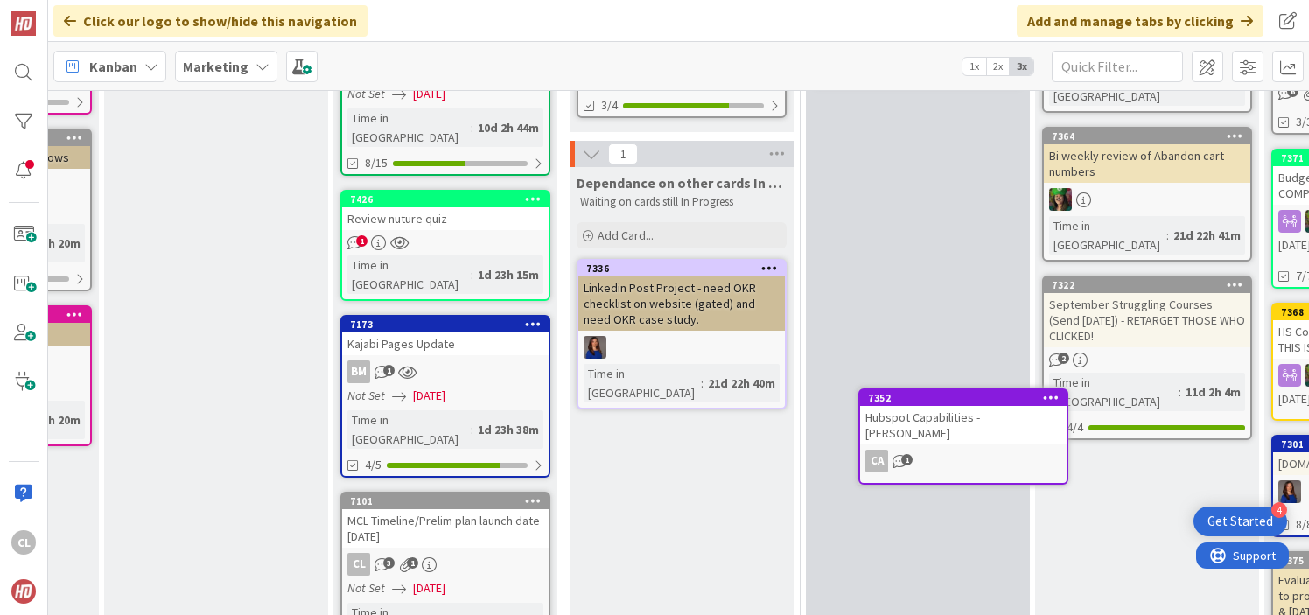
scroll to position [449, 430]
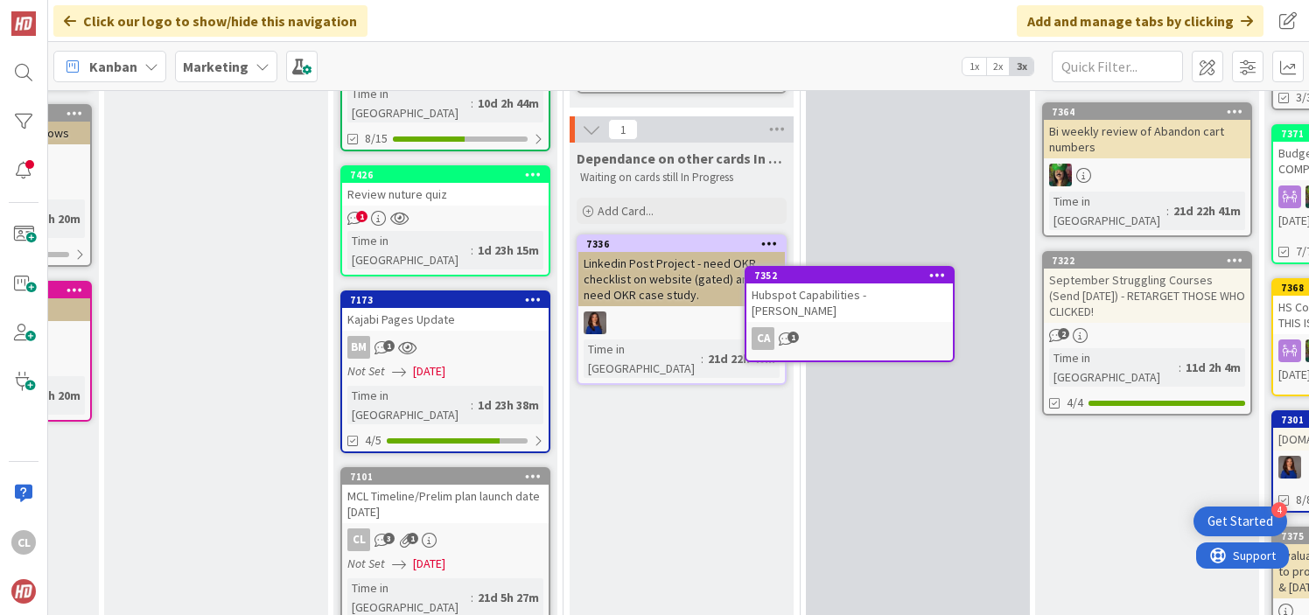
drag, startPoint x: 429, startPoint y: 168, endPoint x: 439, endPoint y: 168, distance: 10.5
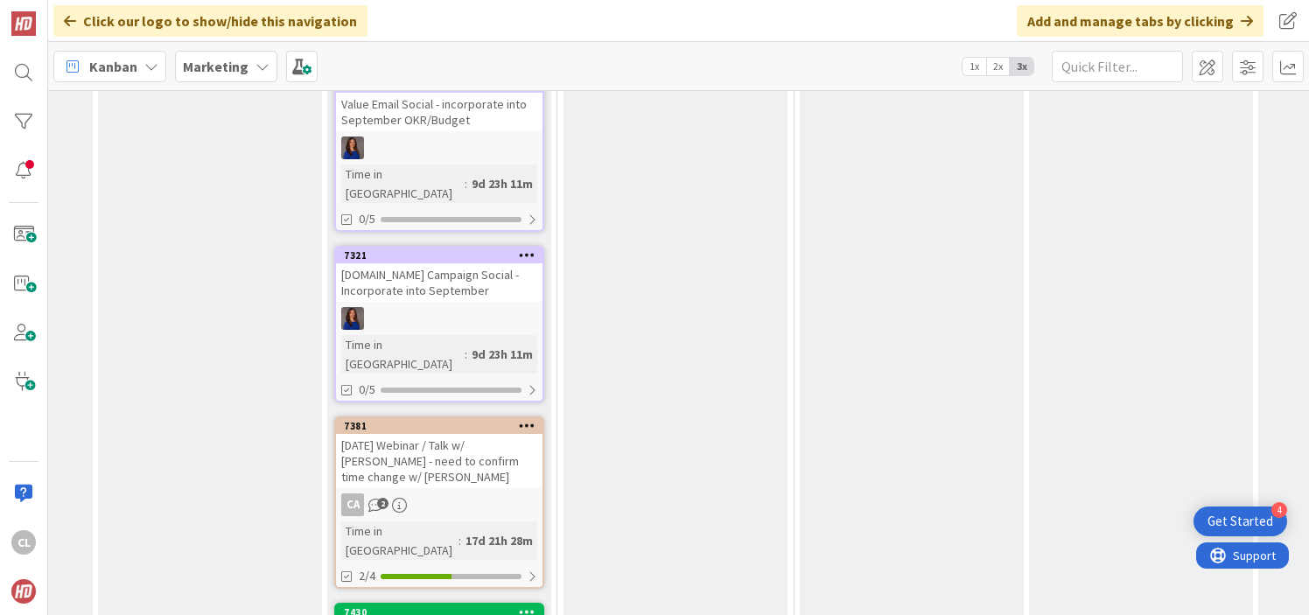
scroll to position [2229, 436]
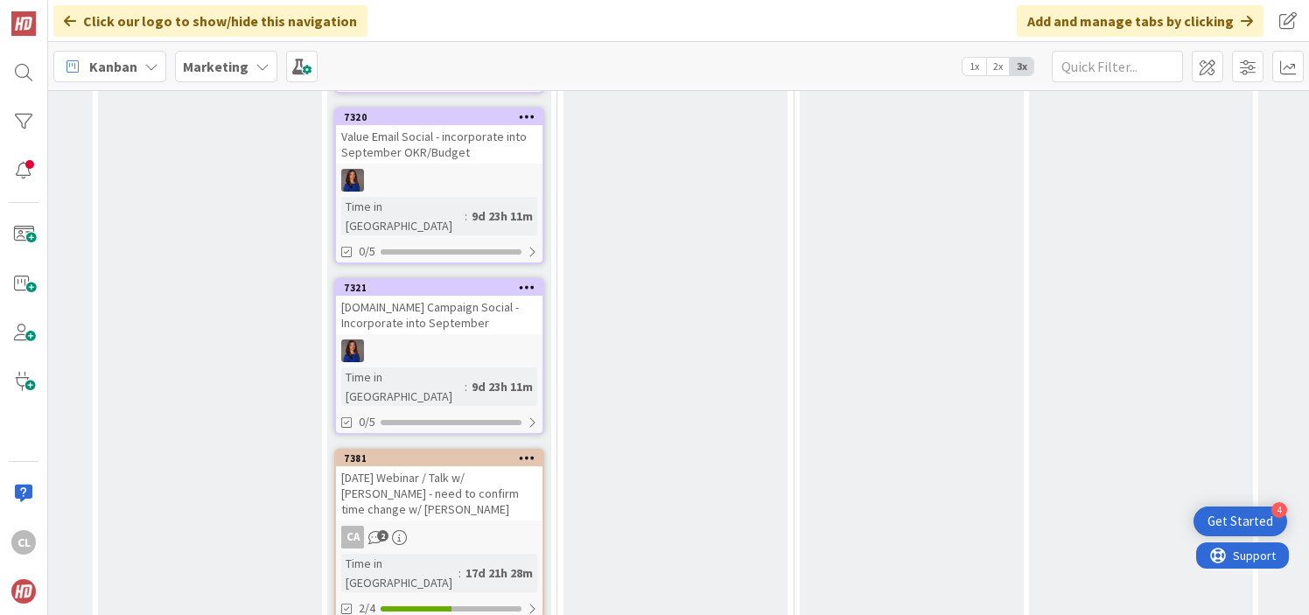
click at [439, 347] on div "14 INFORMATION 14 Documentation Add Card... 7113 Leading Safe Blogs - 2 of them…" at bounding box center [678, 352] width 1261 height 525
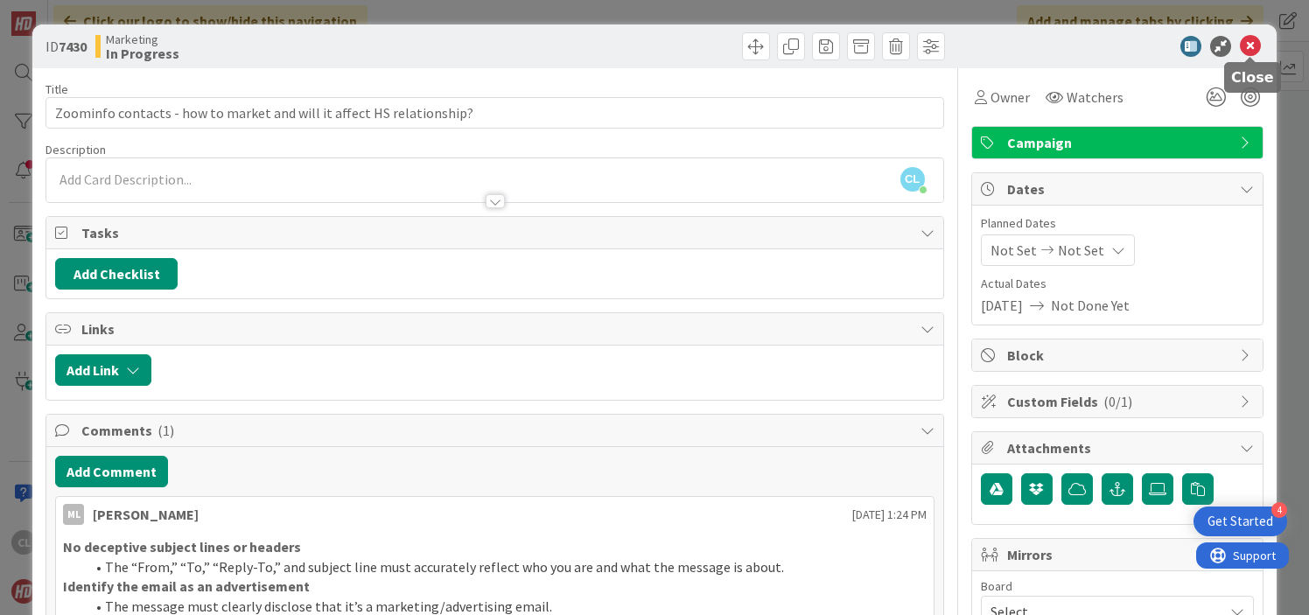
click at [1247, 45] on icon at bounding box center [1250, 46] width 21 height 21
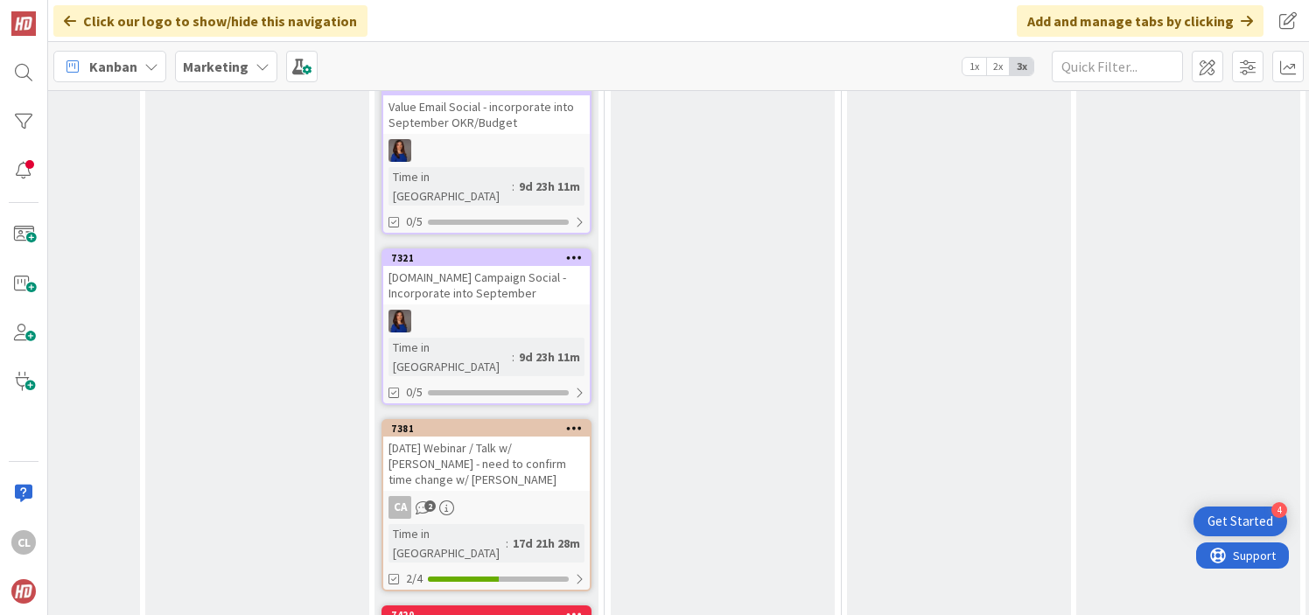
scroll to position [2246, 389]
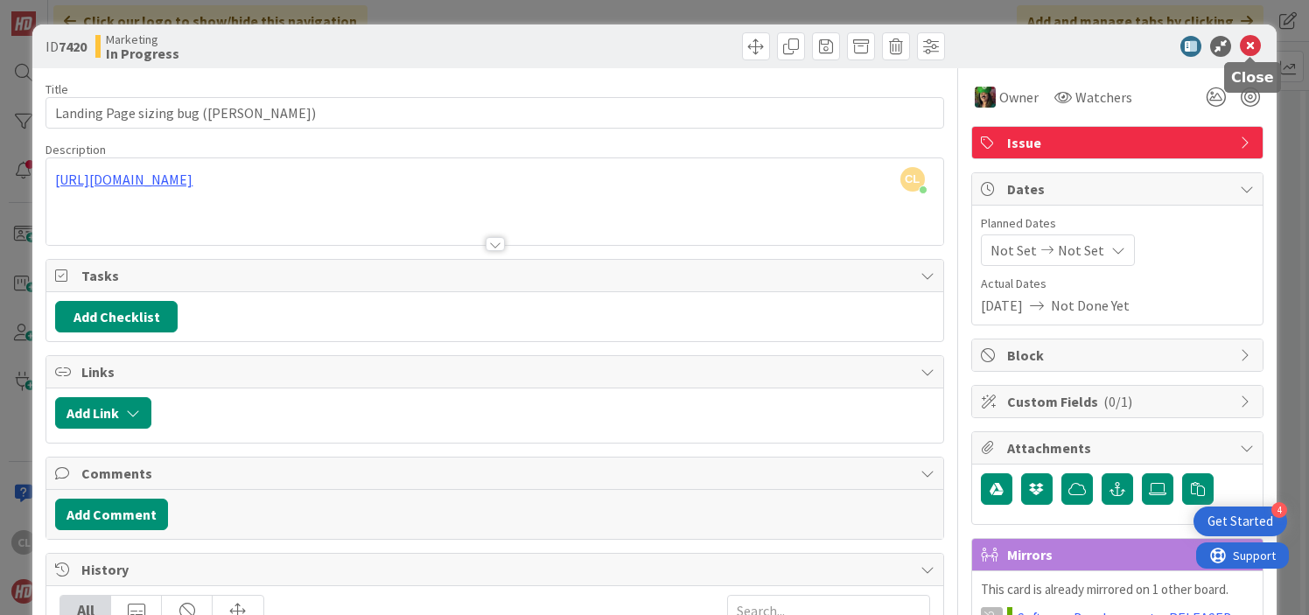
click at [1248, 46] on icon at bounding box center [1250, 46] width 21 height 21
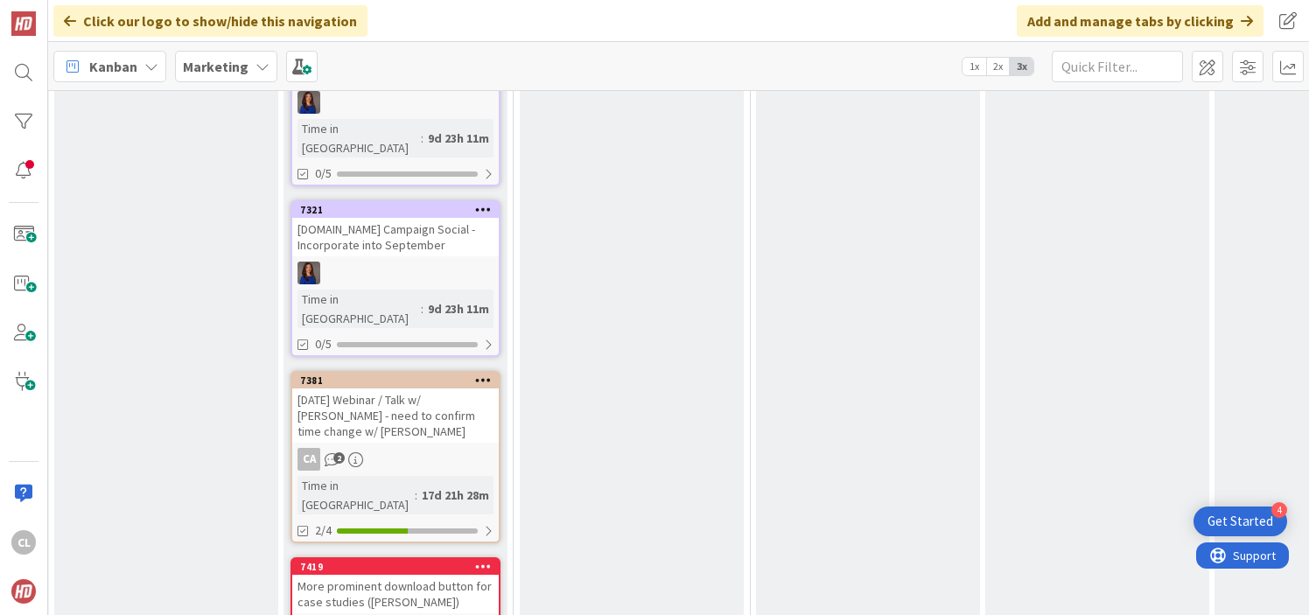
scroll to position [2305, 480]
click at [396, 577] on div "More prominent download button for case studies (Scott)" at bounding box center [395, 596] width 207 height 39
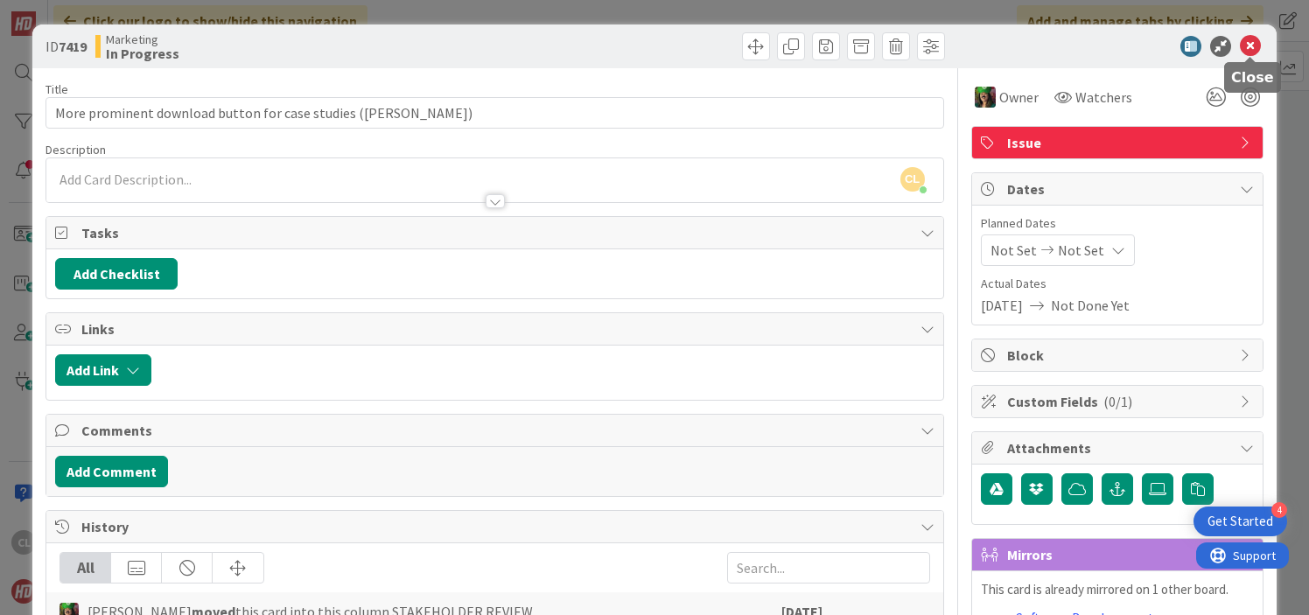
click at [1249, 48] on icon at bounding box center [1250, 46] width 21 height 21
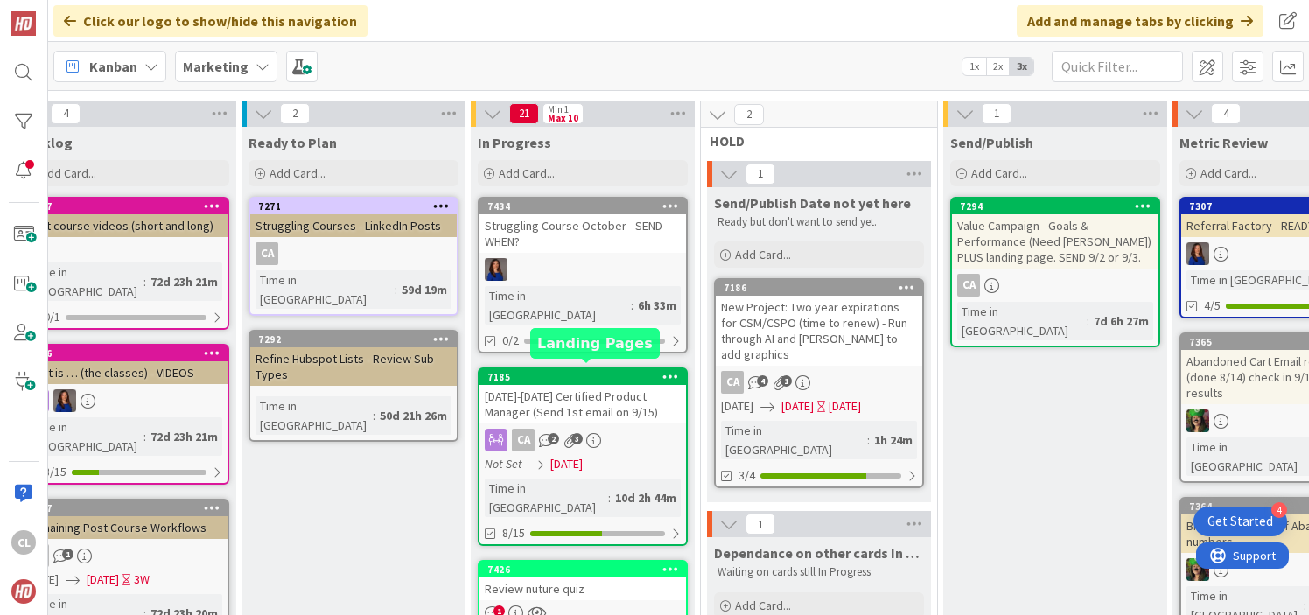
scroll to position [41, 292]
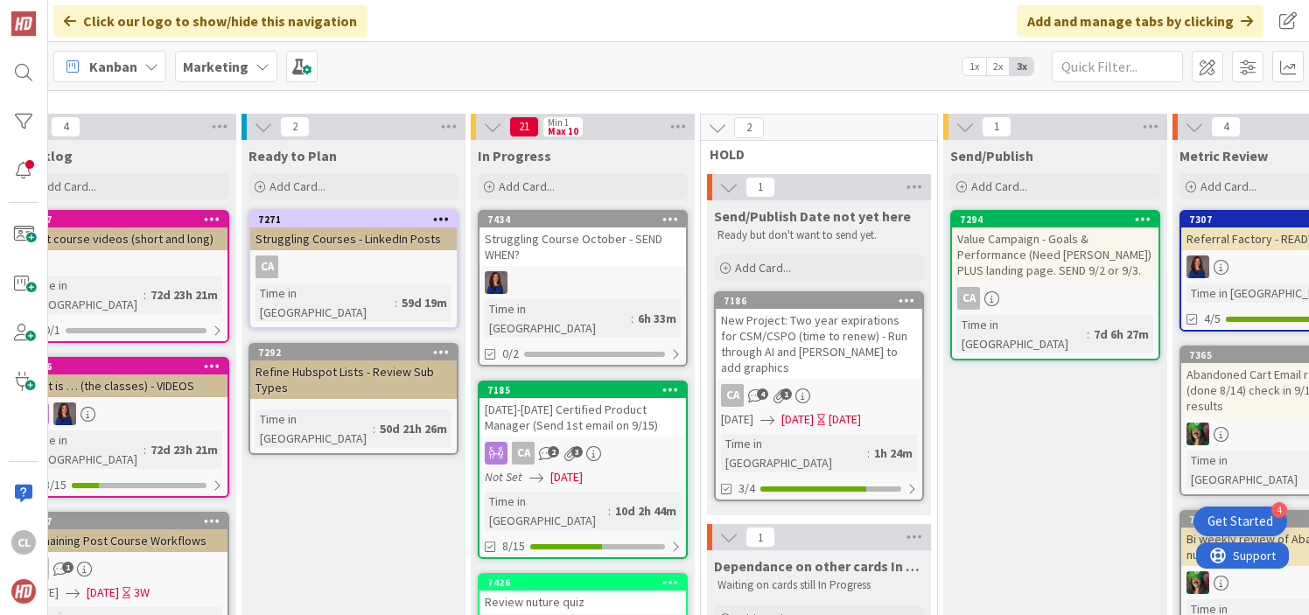
click at [491, 130] on icon at bounding box center [492, 126] width 19 height 19
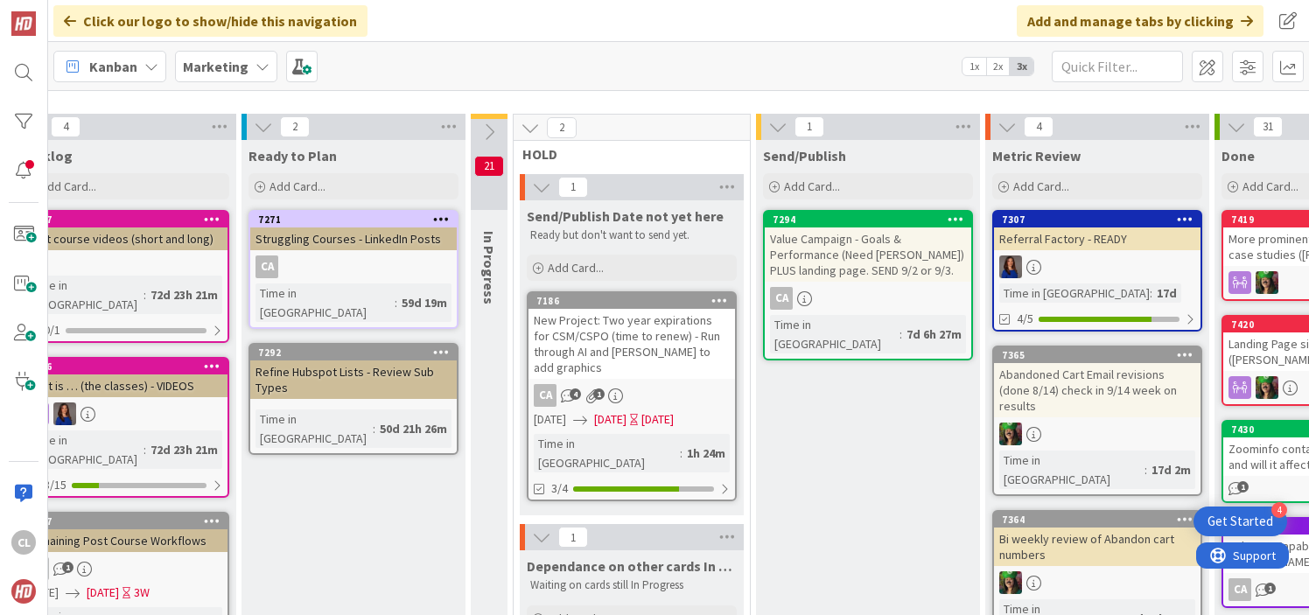
click at [491, 130] on icon at bounding box center [489, 132] width 19 height 19
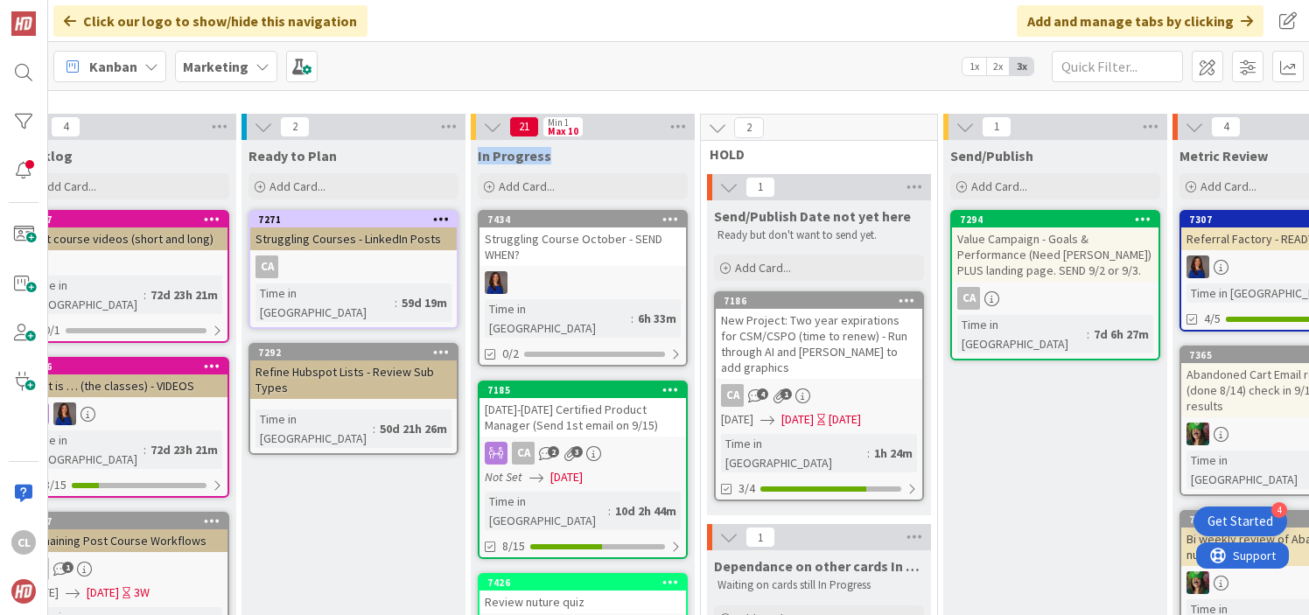
drag, startPoint x: 550, startPoint y: 156, endPoint x: 479, endPoint y: 156, distance: 70.9
click at [479, 156] on div "In Progress" at bounding box center [583, 156] width 210 height 18
click at [546, 165] on div "In Progress Add Card..." at bounding box center [583, 171] width 224 height 63
drag, startPoint x: 555, startPoint y: 159, endPoint x: 466, endPoint y: 159, distance: 89.3
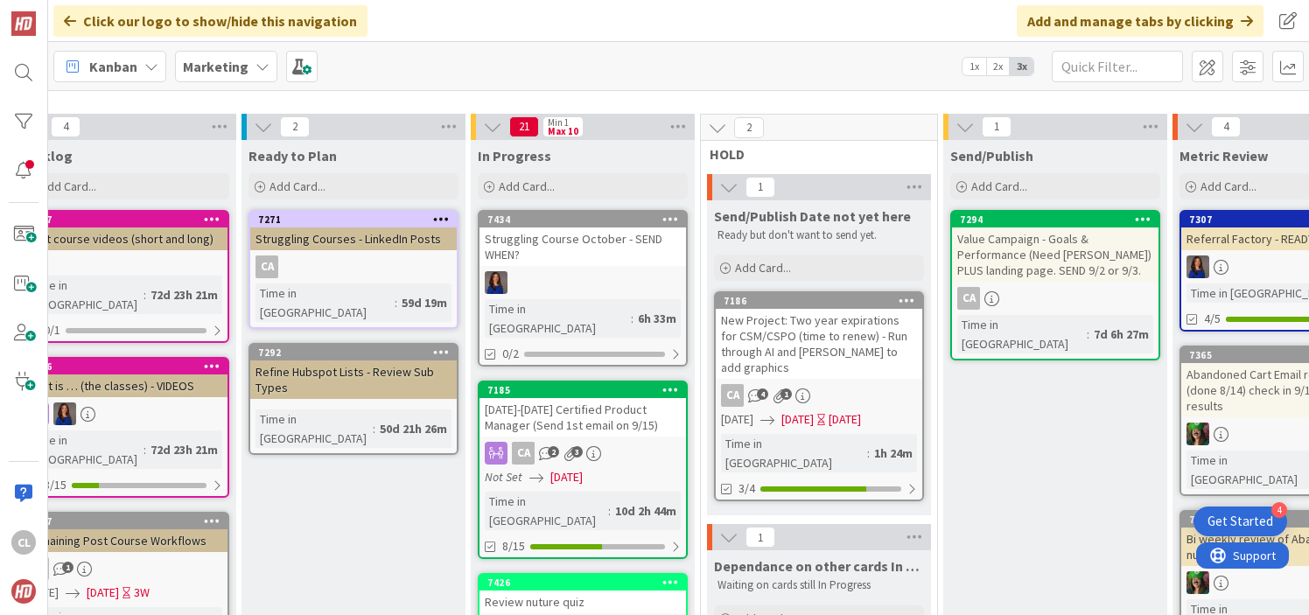
click at [541, 160] on span "In Progress" at bounding box center [515, 156] width 74 height 18
drag, startPoint x: 549, startPoint y: 160, endPoint x: 529, endPoint y: 130, distance: 36.2
click at [583, 158] on div "In Progress" at bounding box center [583, 156] width 210 height 18
drag, startPoint x: 583, startPoint y: 158, endPoint x: 521, endPoint y: 126, distance: 70.1
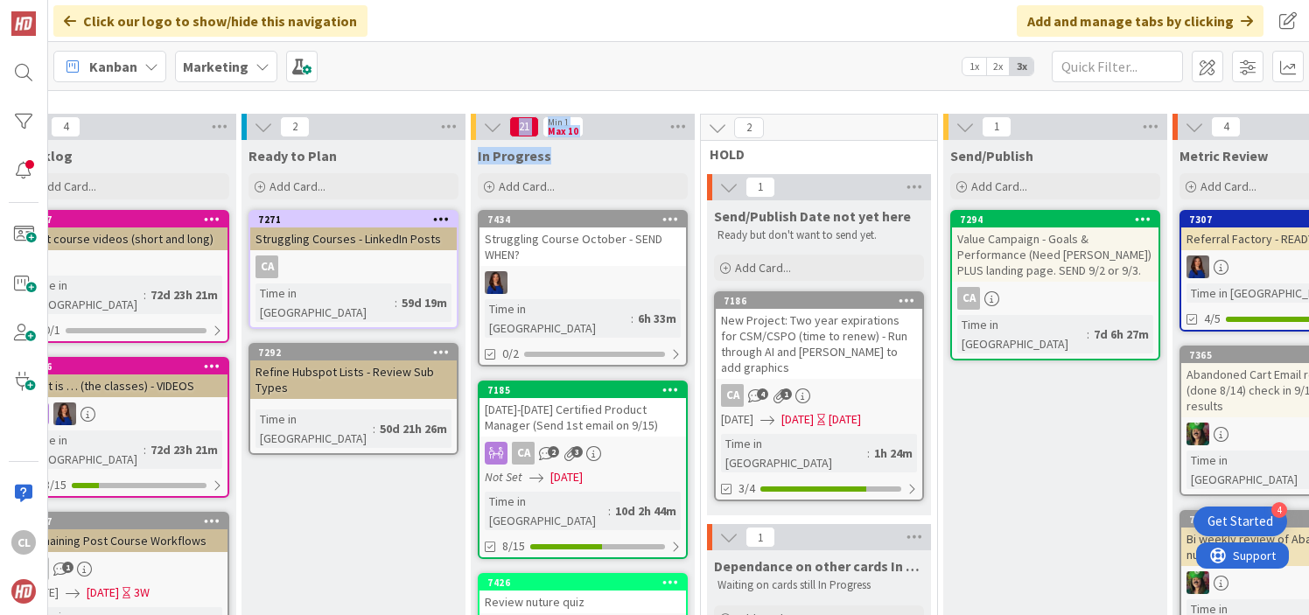
click at [529, 145] on div "In Progress" at bounding box center [583, 152] width 224 height 25
